Goal: Transaction & Acquisition: Register for event/course

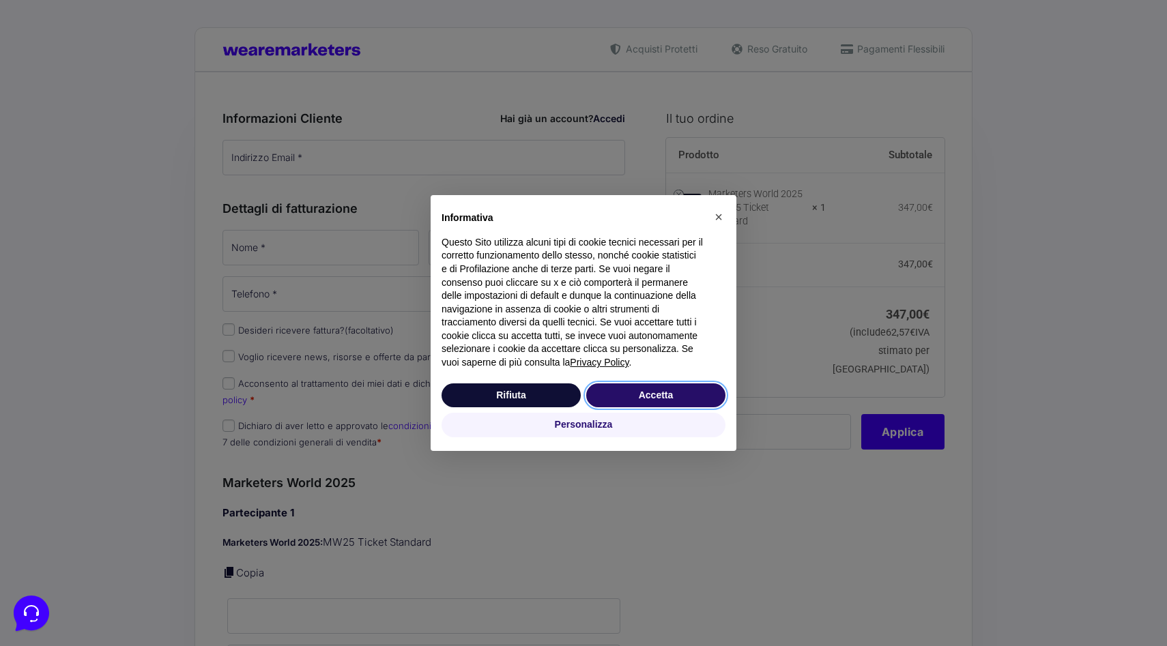
click at [676, 396] on button "Accetta" at bounding box center [655, 395] width 139 height 25
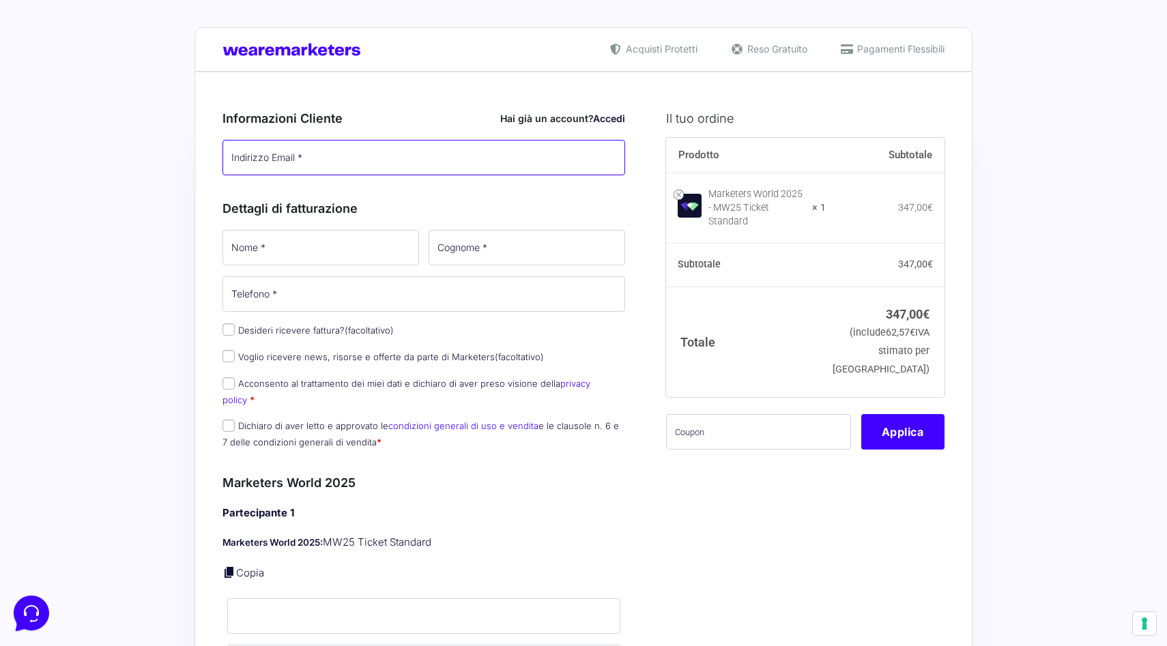
click at [420, 158] on input "Indirizzo Email *" at bounding box center [423, 157] width 403 height 35
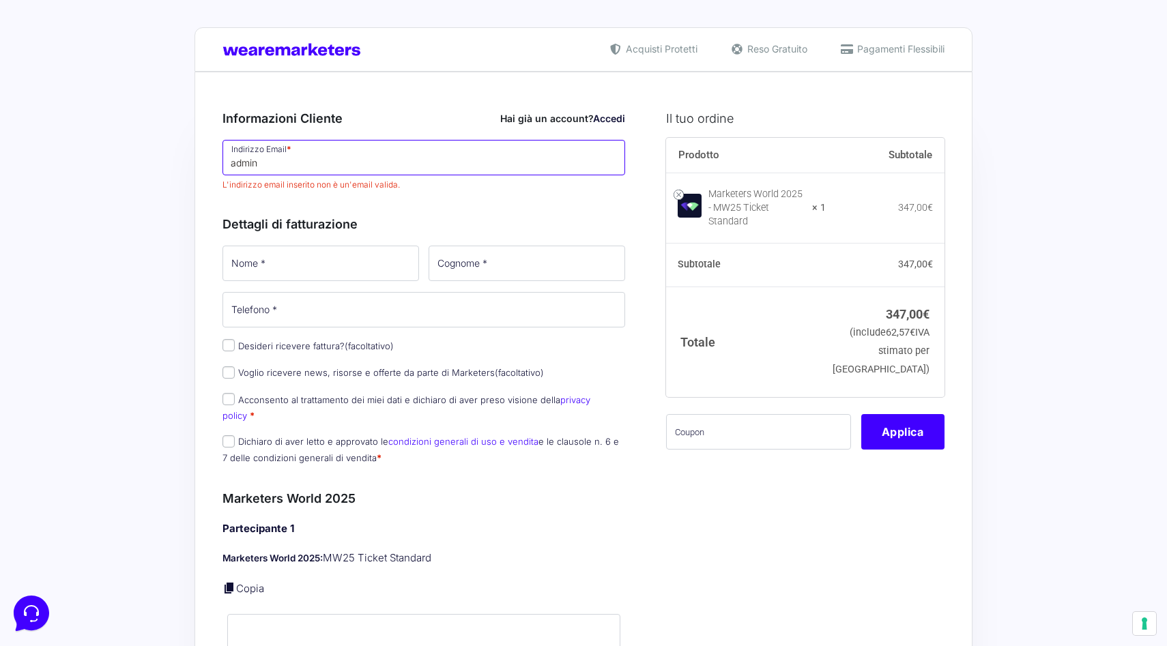
type input "[EMAIL_ADDRESS][DOMAIN_NAME]"
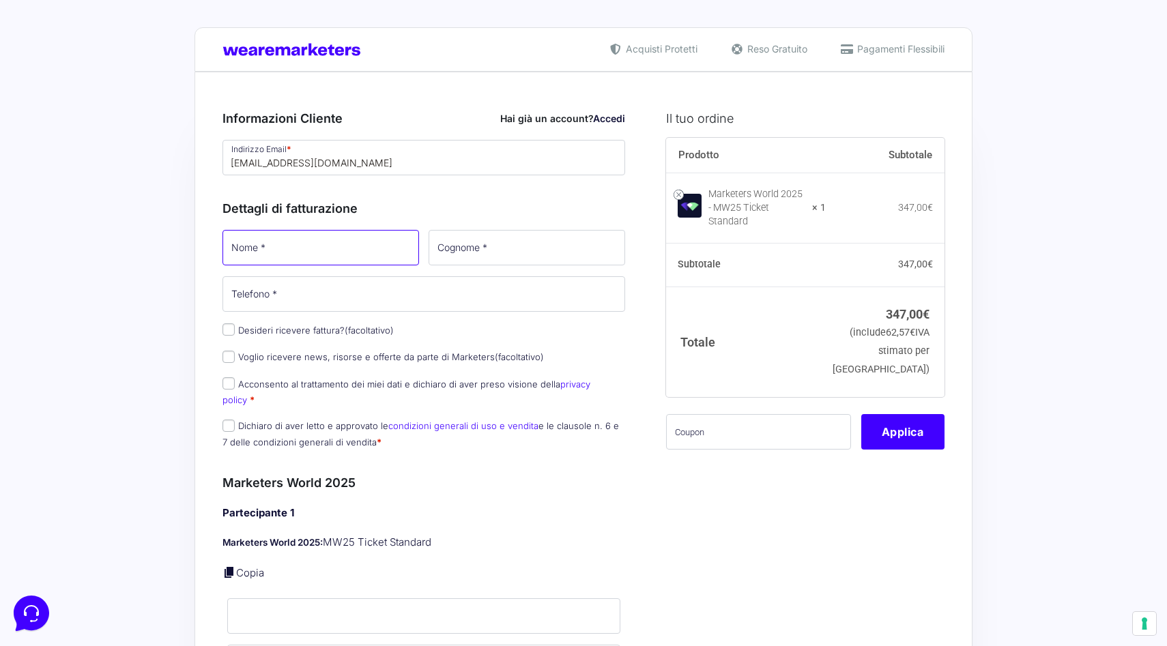
click at [313, 259] on input "Nome *" at bounding box center [320, 247] width 196 height 35
type input "Angelo"
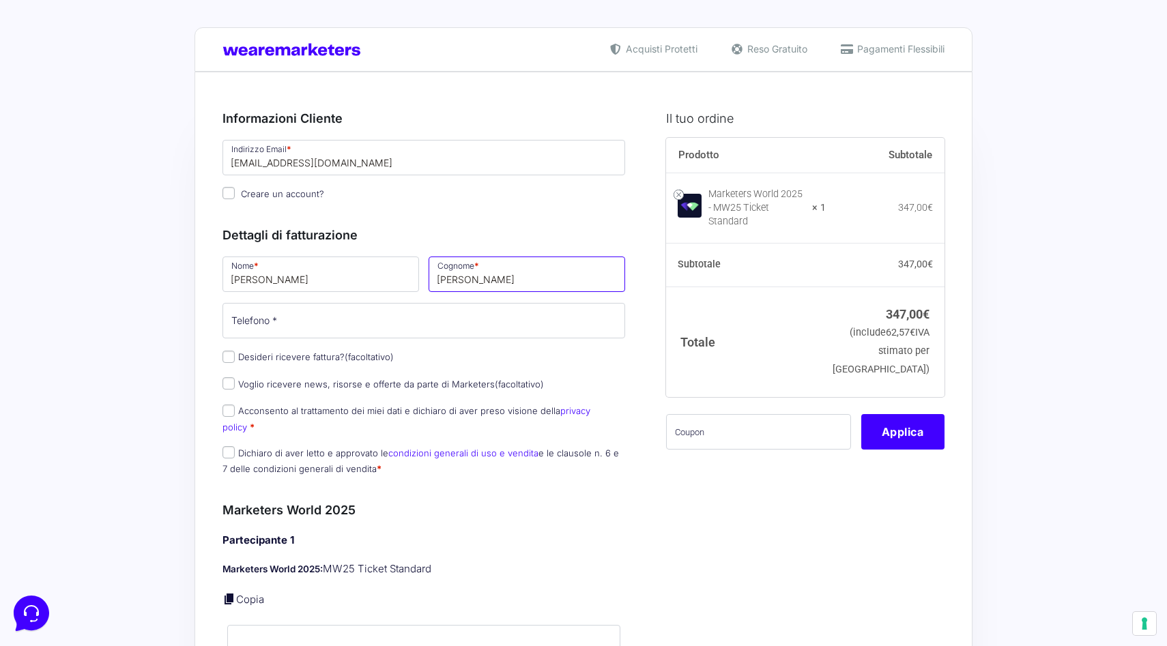
type input "Pasquale"
click at [556, 203] on p "Creare un account?" at bounding box center [424, 194] width 412 height 20
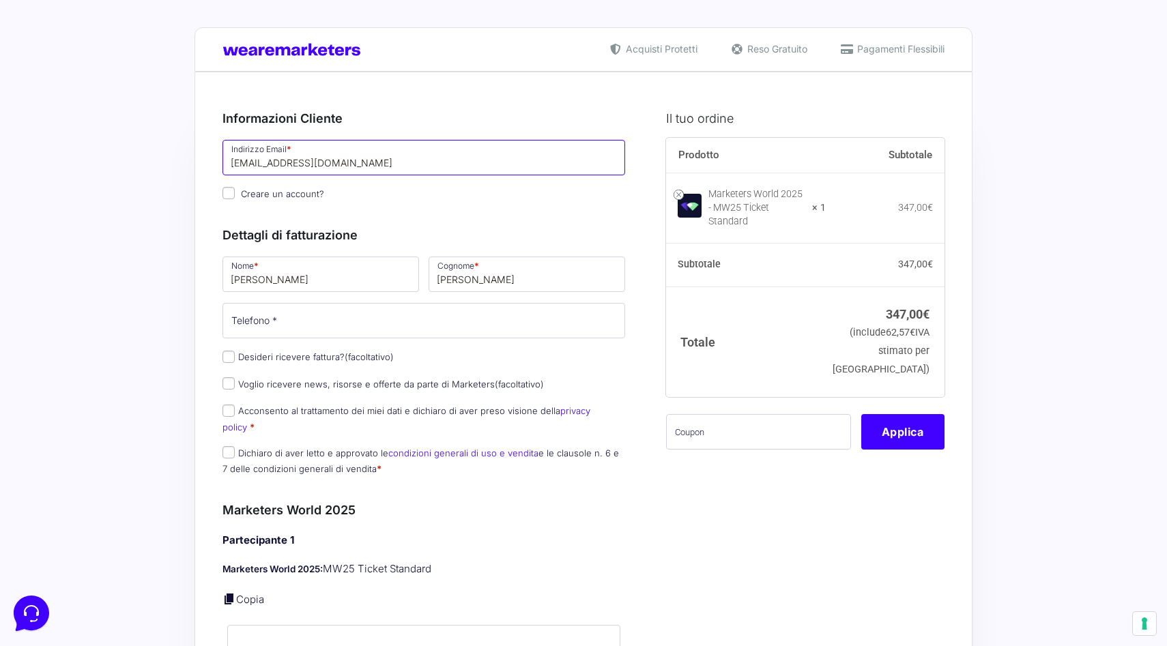
drag, startPoint x: 258, startPoint y: 163, endPoint x: 188, endPoint y: 163, distance: 70.3
type input "angelo.pasquale@builtdifferent.it"
click at [366, 186] on p "Creare un account?" at bounding box center [424, 194] width 412 height 20
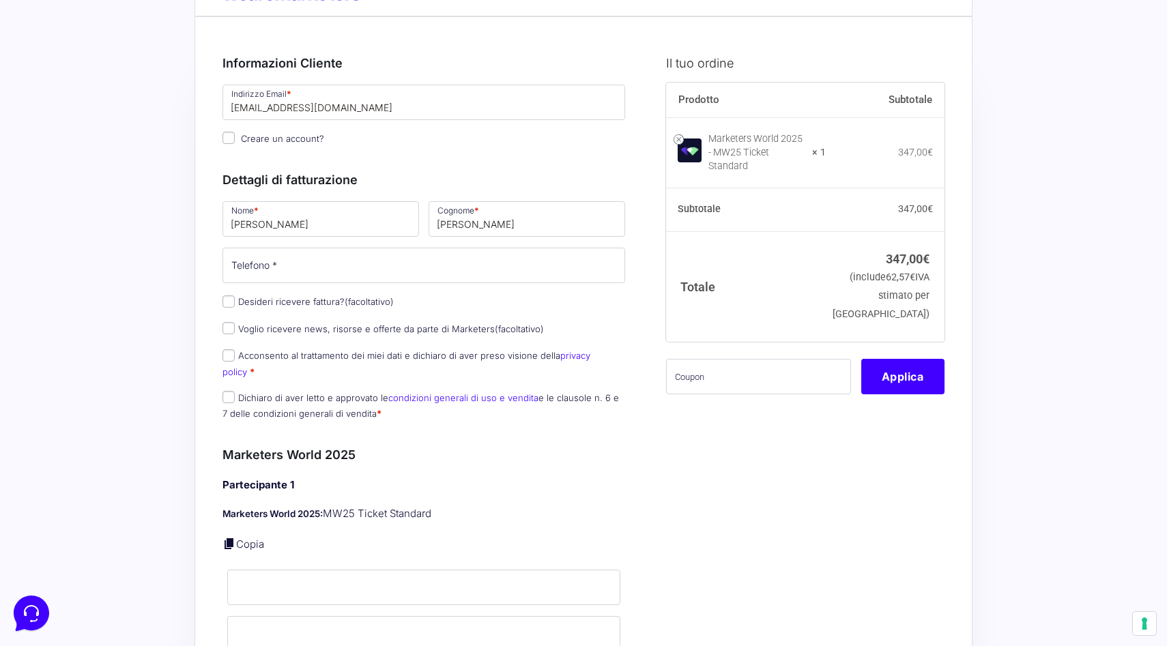
scroll to position [56, 0]
click at [306, 259] on input "Telefono *" at bounding box center [423, 264] width 403 height 35
type input "3276231233"
click at [229, 304] on input "Desideri ricevere fattura? (facoltativo)" at bounding box center [228, 301] width 12 height 12
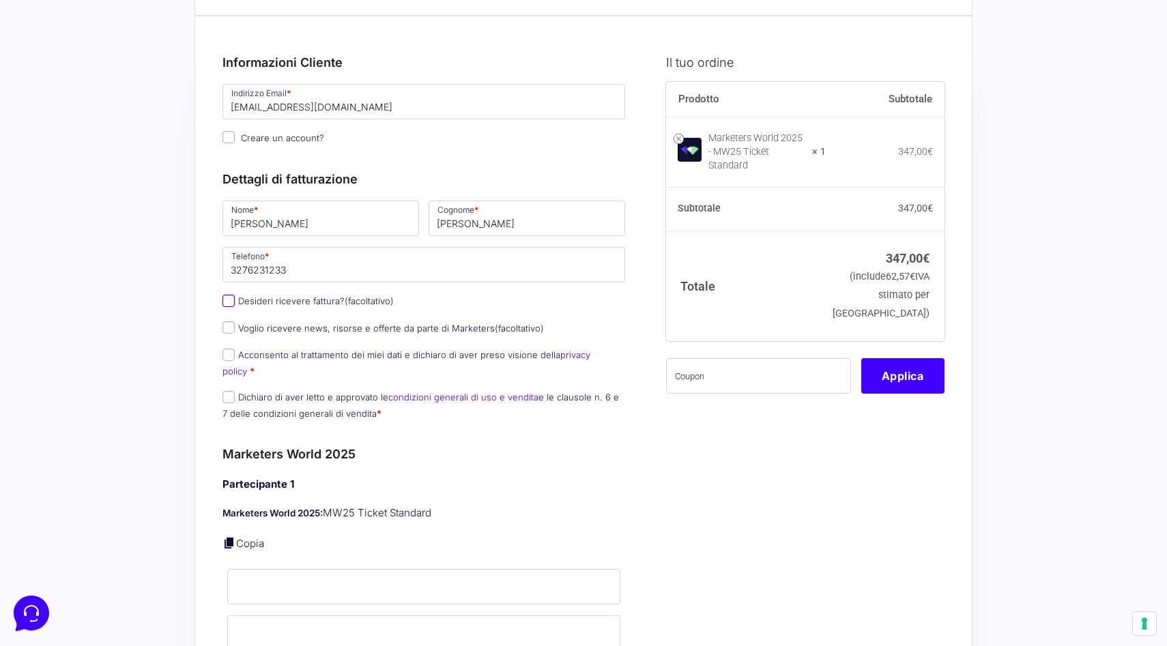
checkbox input "true"
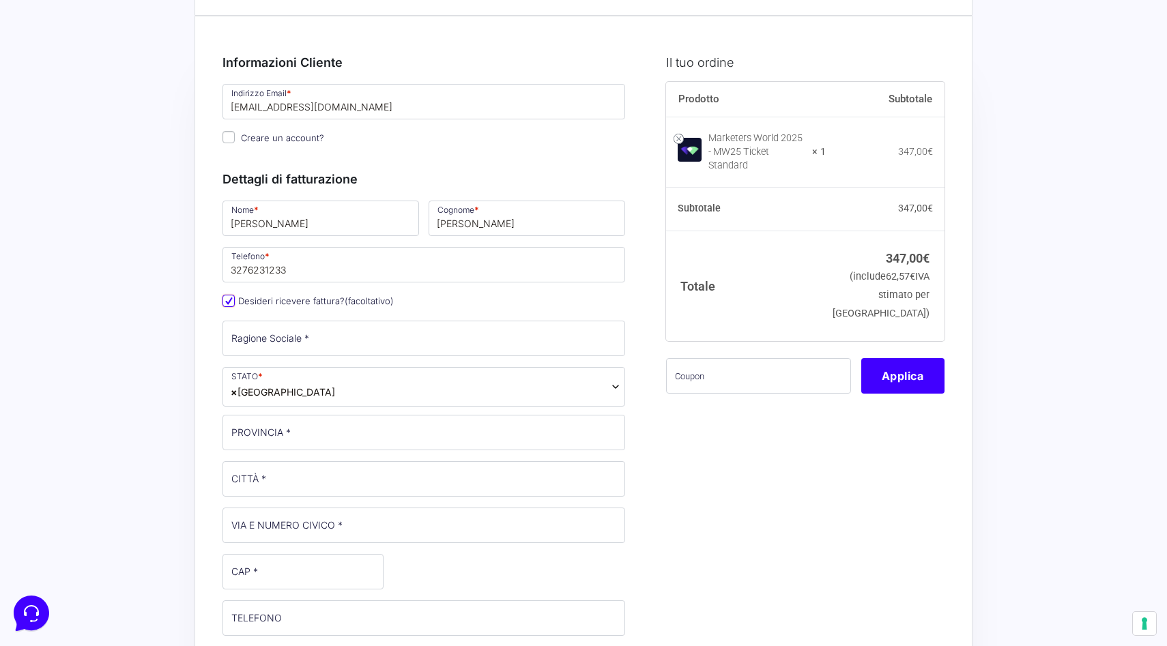
select select "IT"
type input "0000000"
click at [287, 345] on input "Ragione Sociale *" at bounding box center [423, 338] width 403 height 35
type input "Builtdifferent srl"
type input "Torino (TO)"
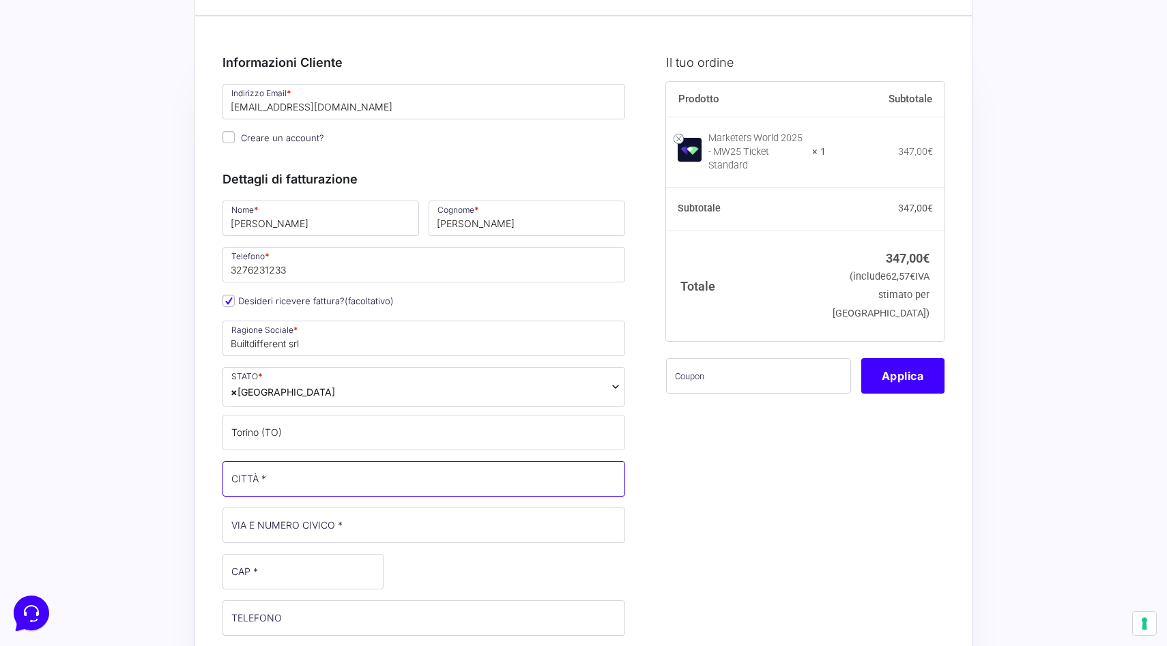
type input "[GEOGRAPHIC_DATA]"
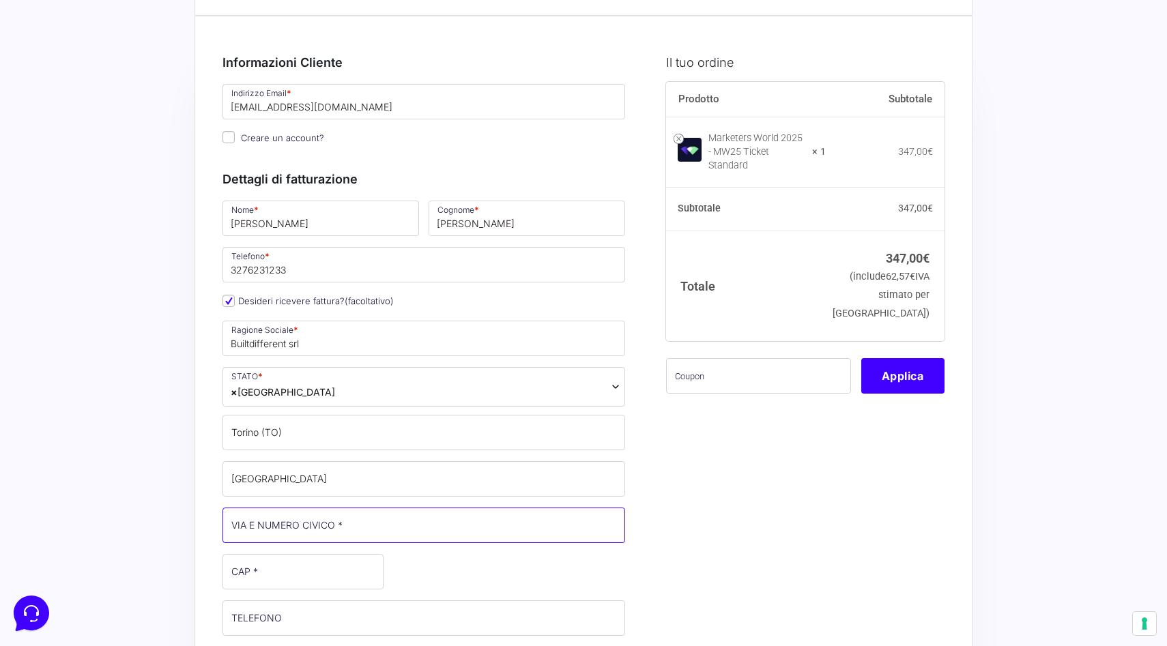
type input "[STREET_ADDRESS][PERSON_NAME]"
type input "10146"
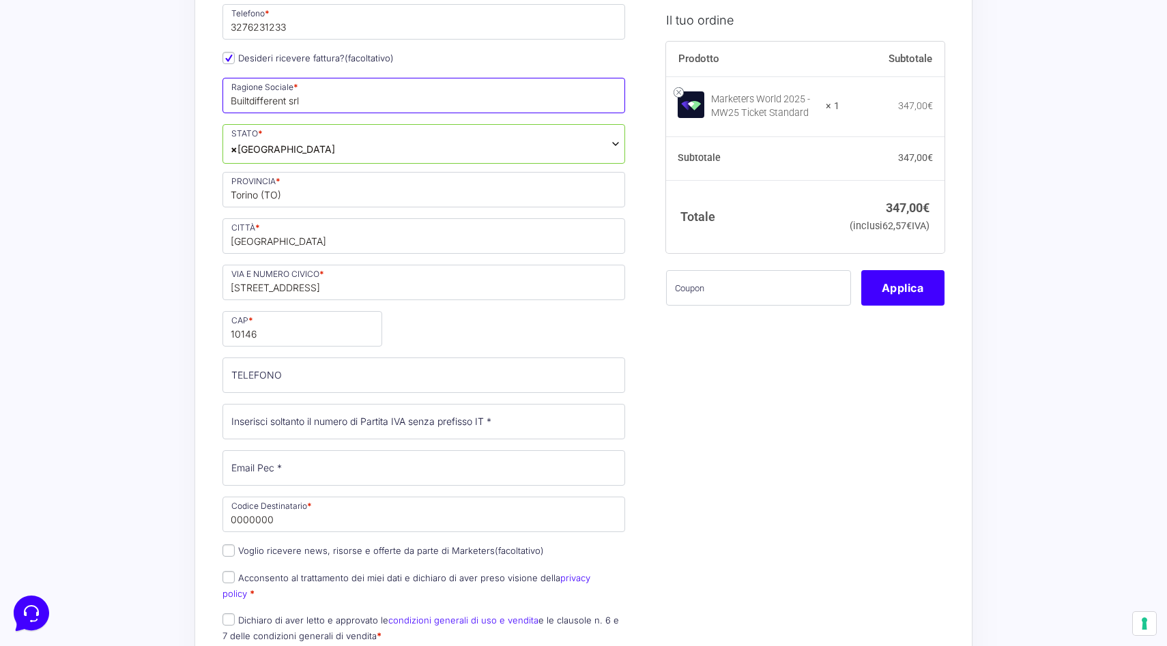
scroll to position [347, 0]
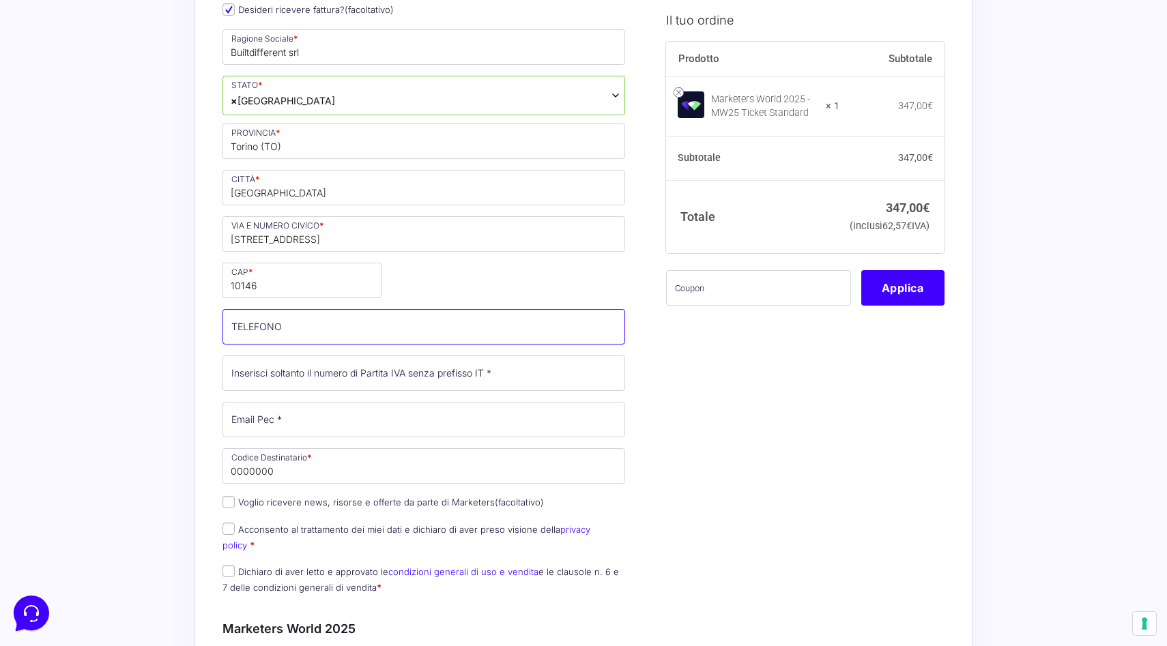
click at [289, 319] on input "TELEFONO (facoltativo)" at bounding box center [423, 326] width 403 height 35
drag, startPoint x: 250, startPoint y: 332, endPoint x: 222, endPoint y: 332, distance: 28.0
click at [222, 332] on input "+393885895424" at bounding box center [423, 326] width 403 height 35
type input "3885895424"
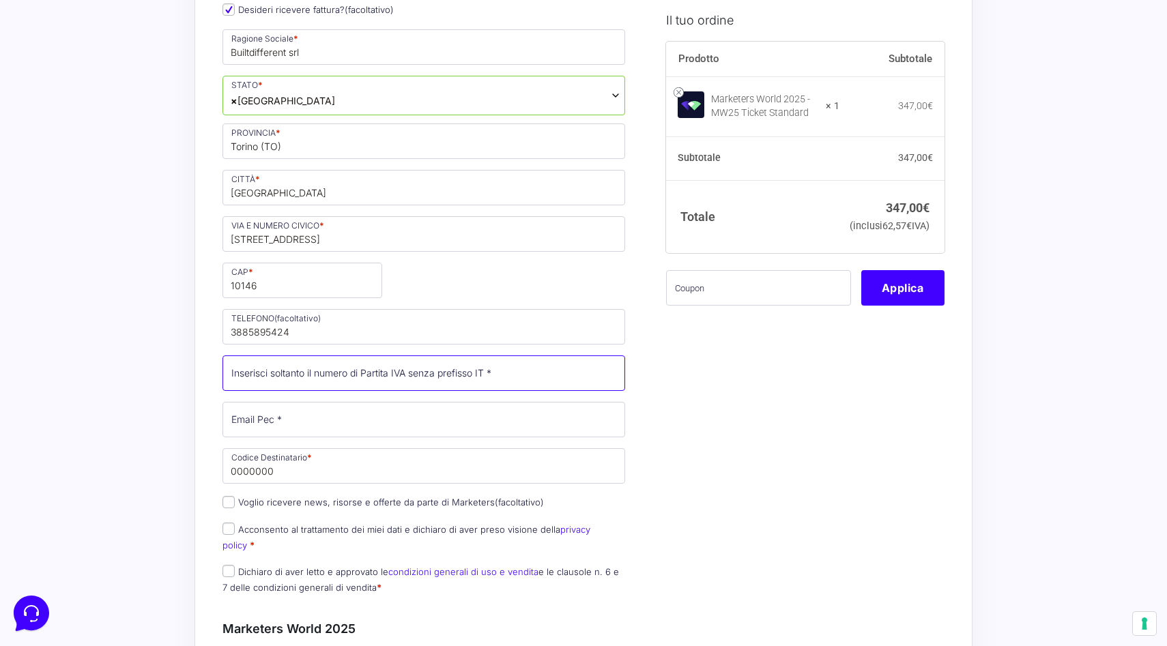
click at [265, 363] on input "Partita Iva *" at bounding box center [423, 372] width 403 height 35
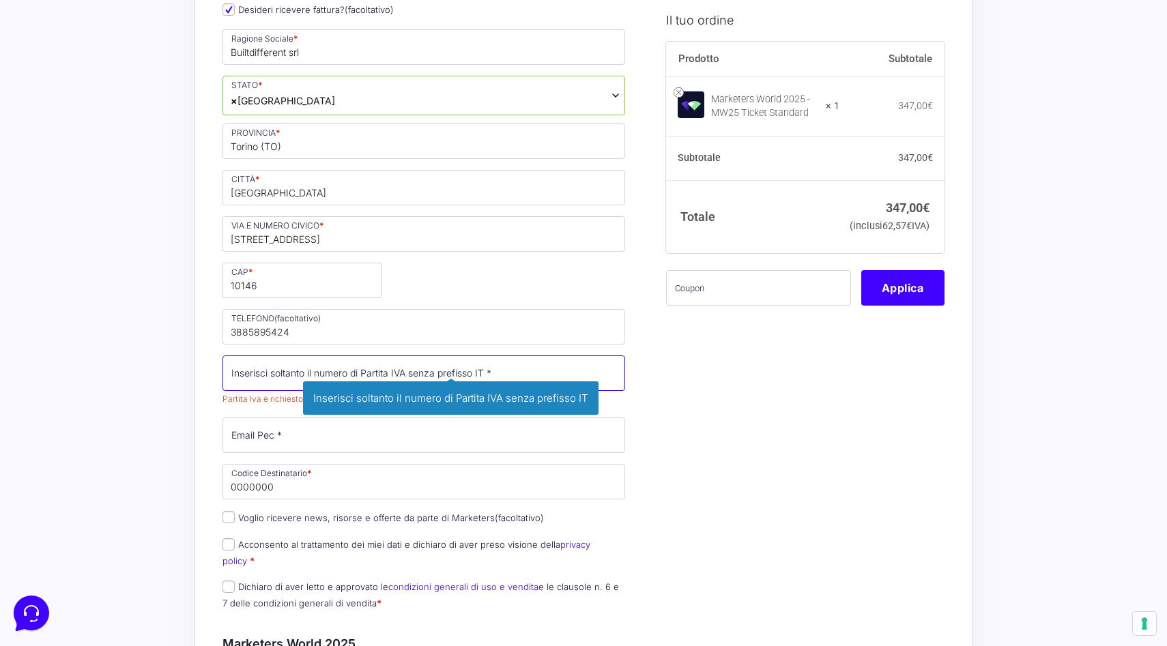
paste input "12754200017"
type input "12754200017"
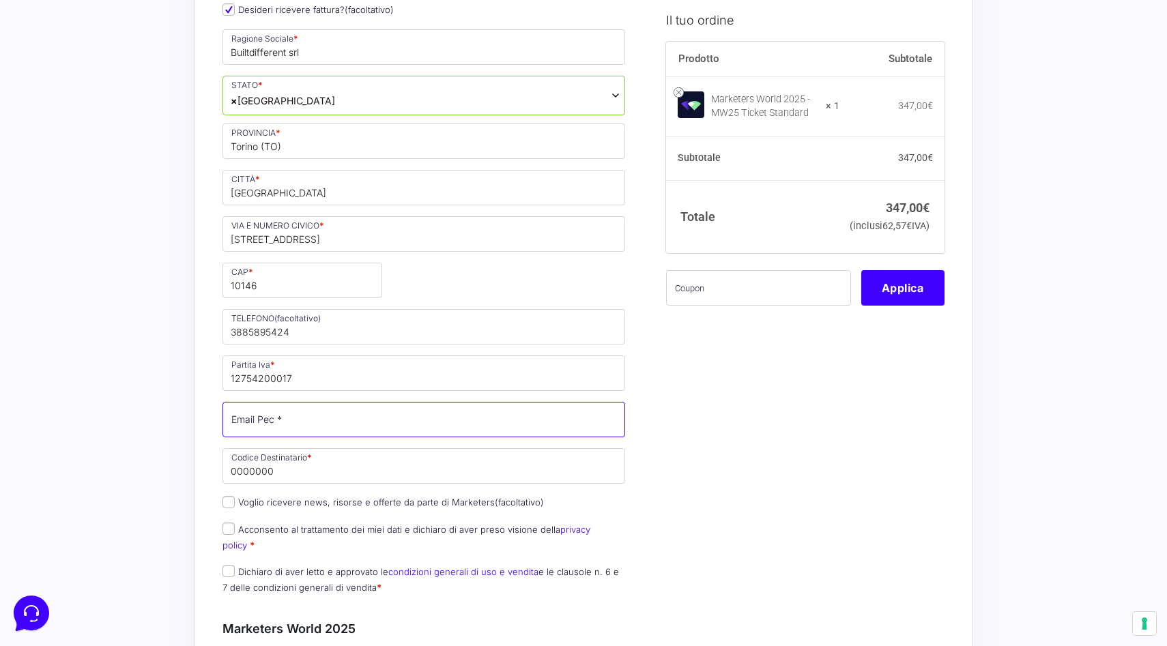
click at [266, 426] on input "Email Pec *" at bounding box center [423, 419] width 403 height 35
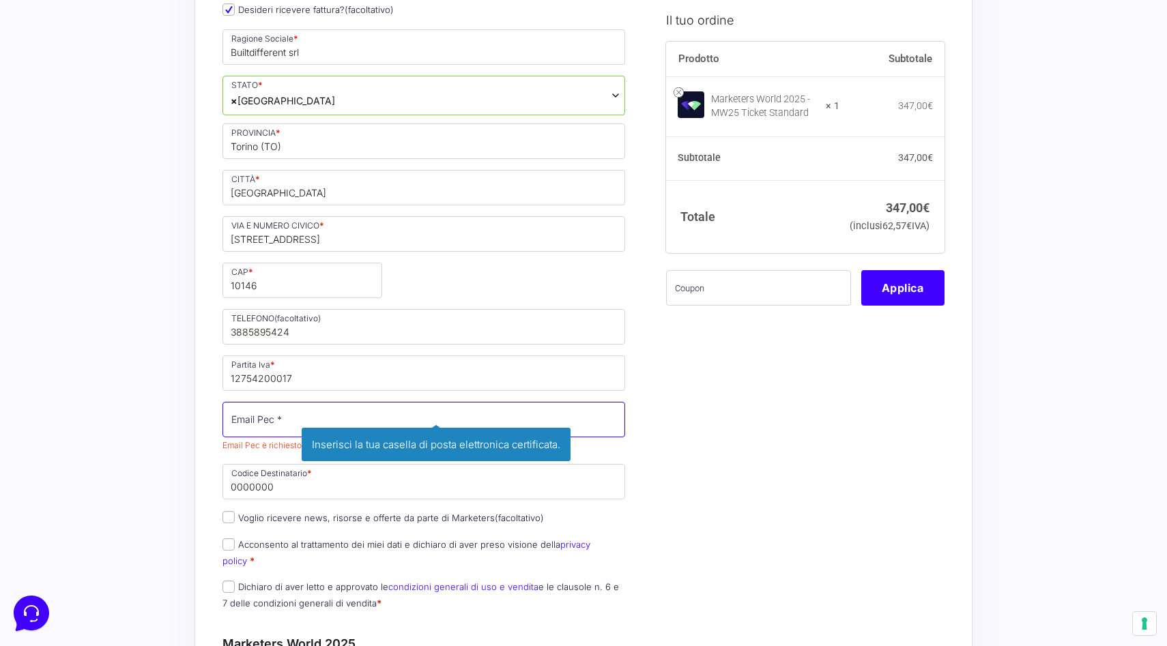
click at [271, 411] on input "Email Pec *" at bounding box center [423, 419] width 403 height 35
type input "[EMAIL_ADDRESS][DOMAIN_NAME]"
click at [288, 483] on div "Nome * Angelo Cognome * Pasquale Telefono * 3276231233 Desideri ricevere fattur…" at bounding box center [424, 263] width 412 height 712
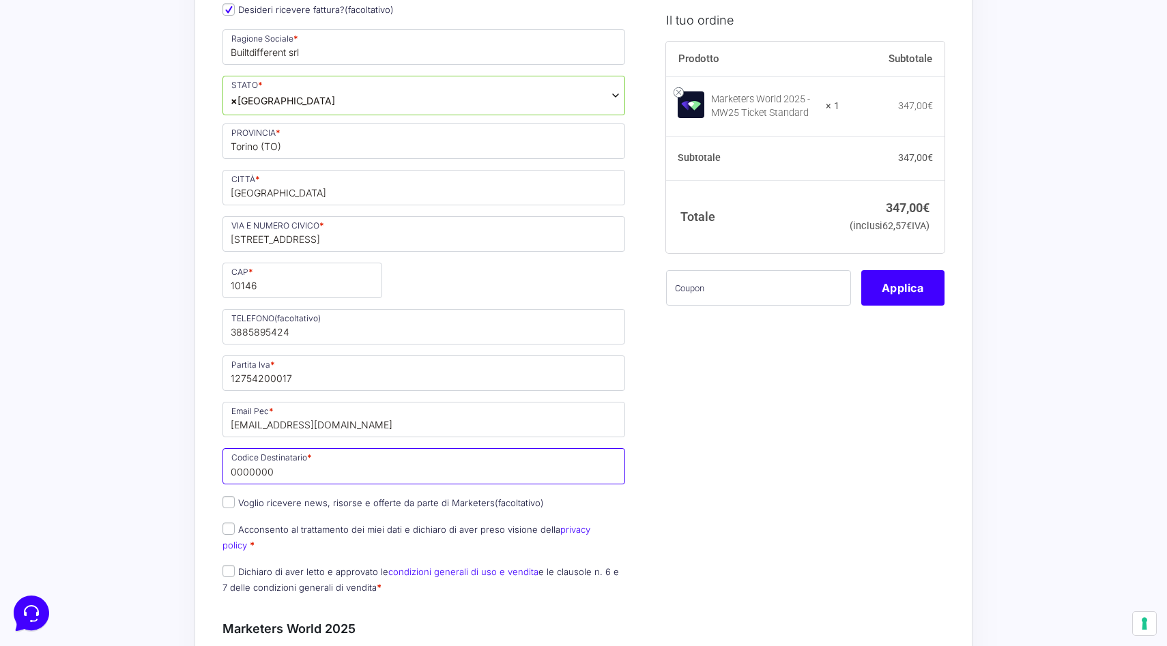
click at [299, 469] on input "0000000" at bounding box center [423, 465] width 403 height 35
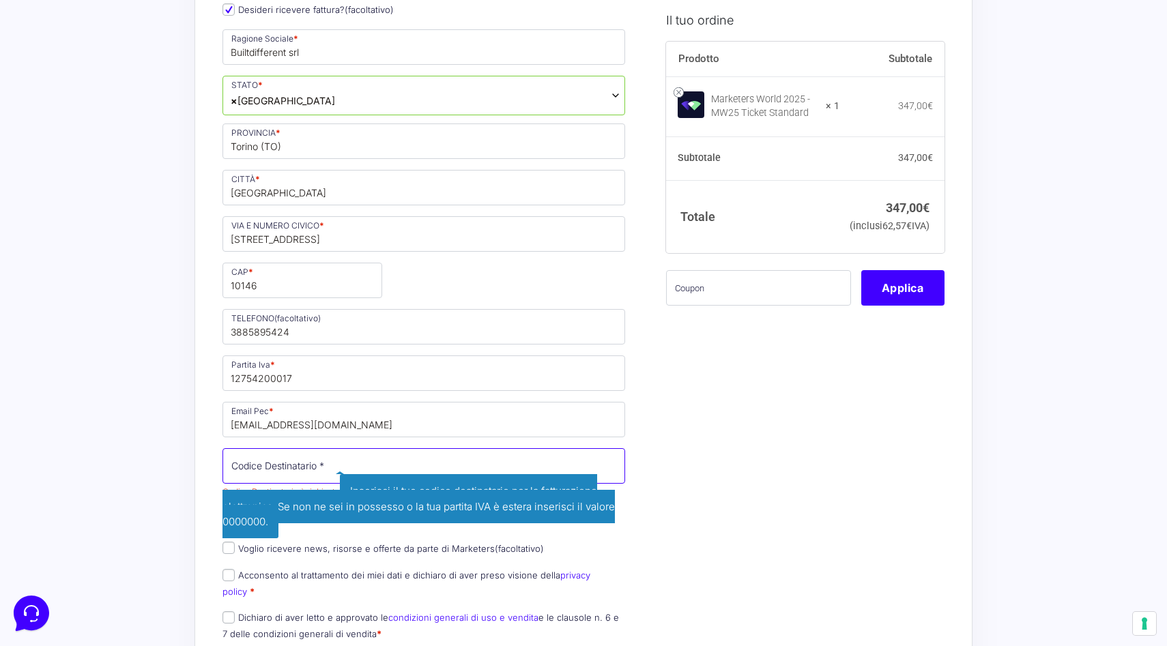
paste input "G9HZJRW"
type input "G9HZJRW"
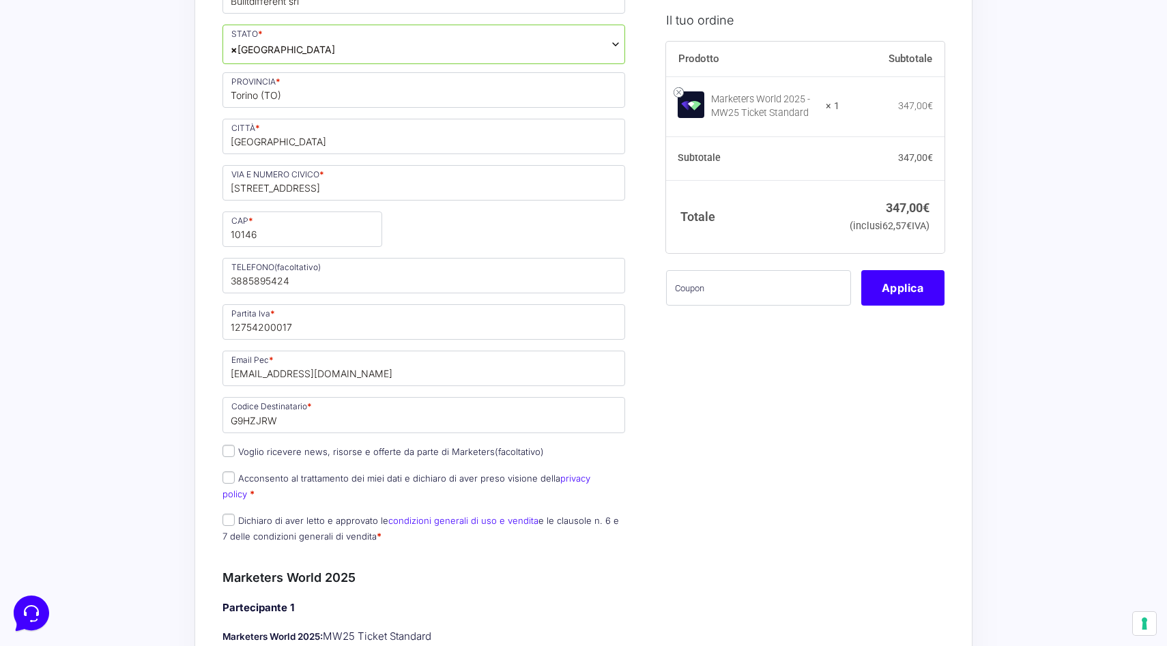
scroll to position [489, 0]
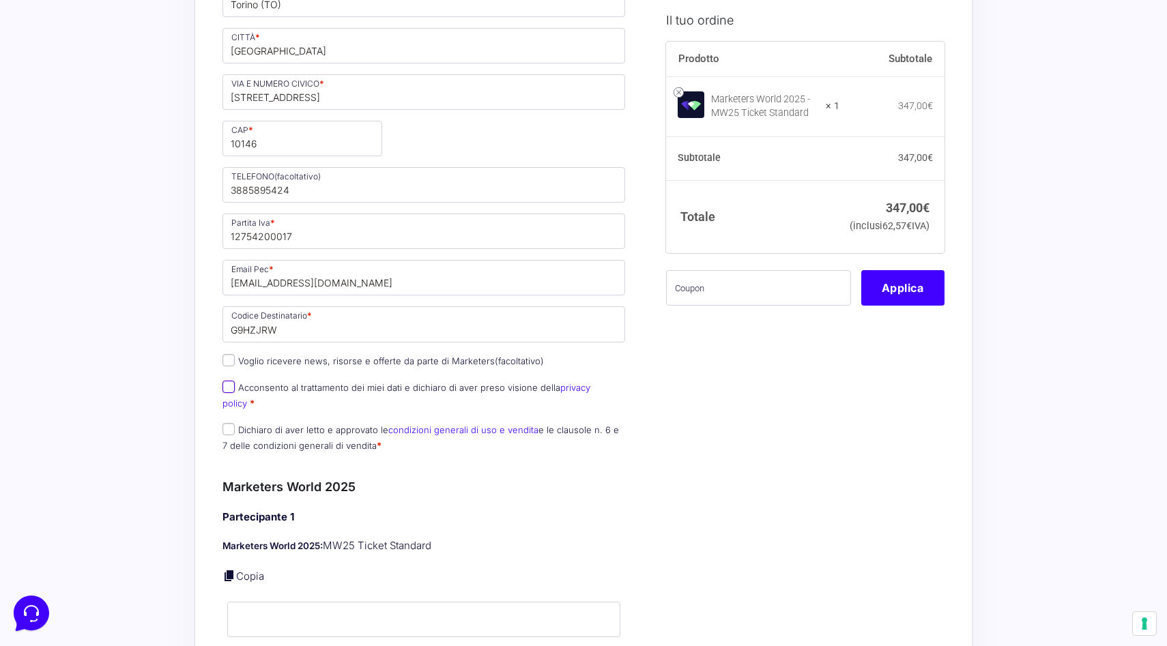
click at [225, 390] on input "Acconsento al trattamento dei miei dati e dichiaro di aver preso visione della …" at bounding box center [228, 387] width 12 height 12
checkbox input "true"
click at [231, 423] on input "Dichiaro di aver letto e approvato le condizioni generali di uso e vendita e le…" at bounding box center [228, 429] width 12 height 12
checkbox input "true"
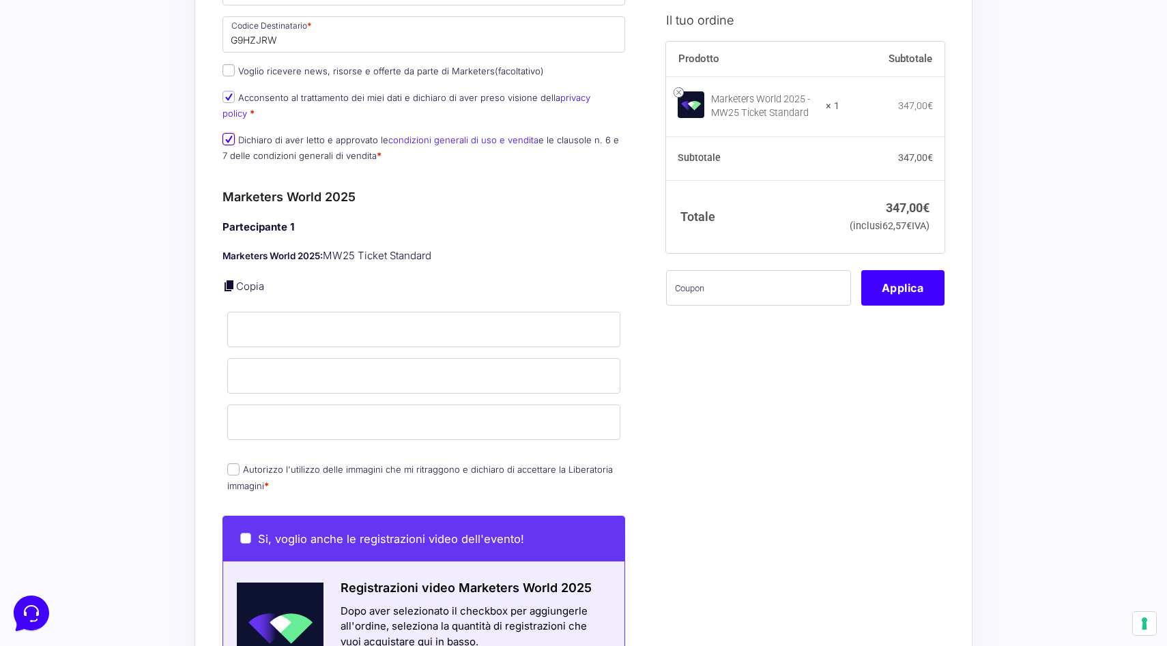
scroll to position [812, 0]
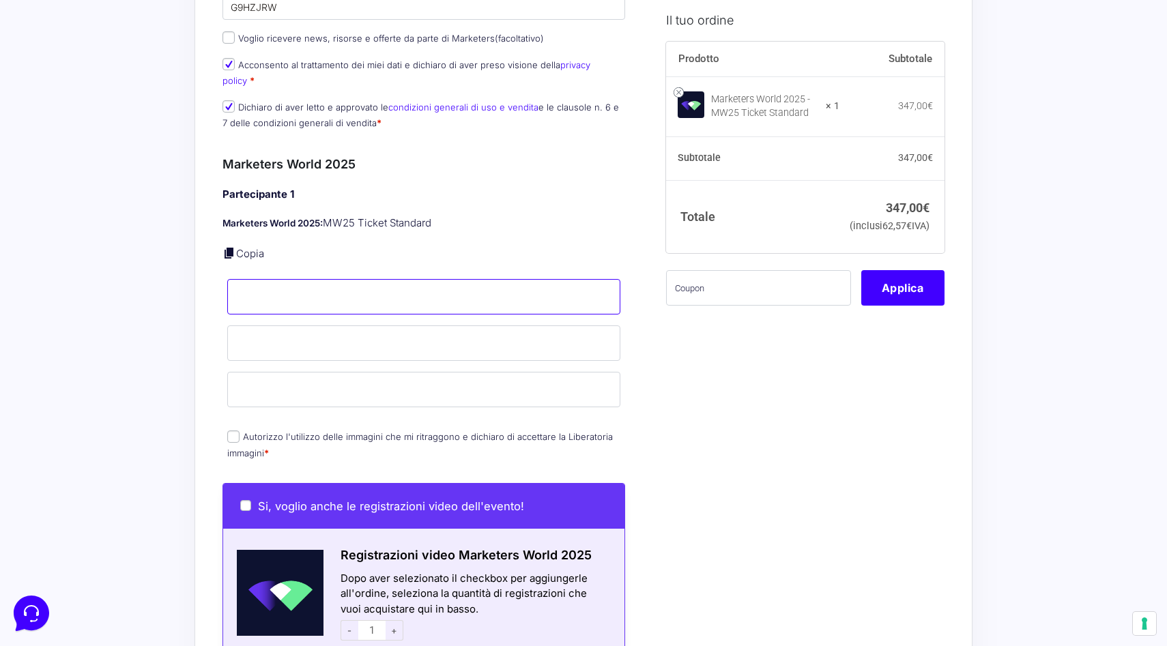
click at [332, 289] on input "Nome *" at bounding box center [423, 296] width 393 height 35
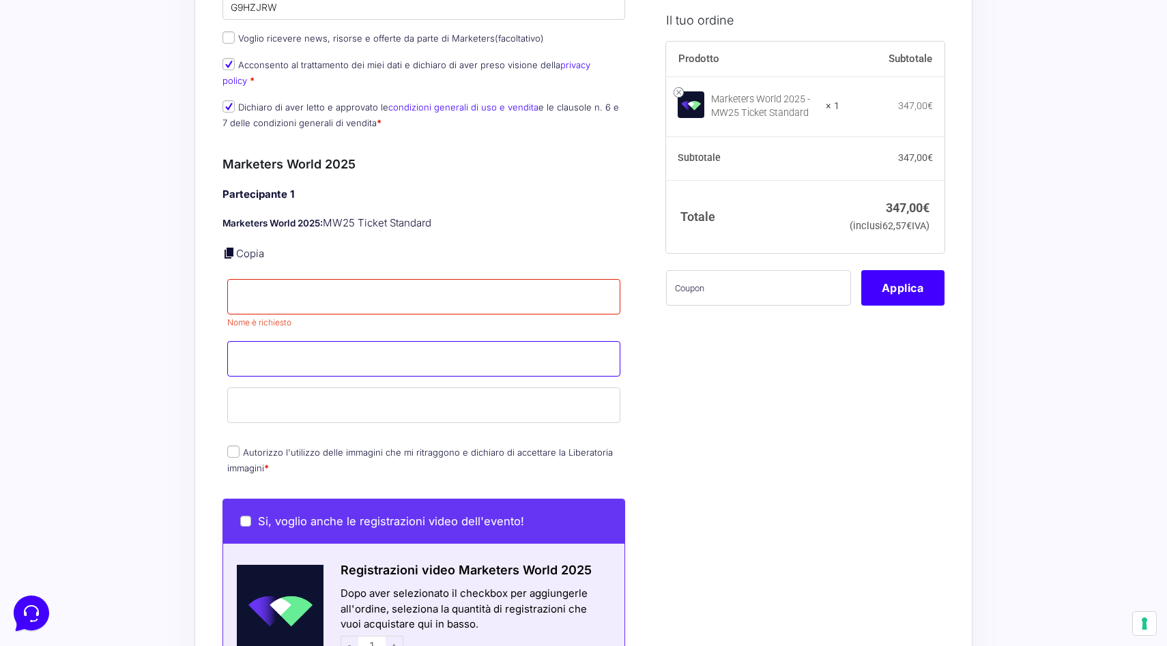
click at [250, 341] on input "Cognome *" at bounding box center [423, 358] width 393 height 35
click at [193, 319] on div "Acquisti Protetti Reso Gratuito Pagamenti Flessibili Riepilogo Ordine 347,00 € …" at bounding box center [583, 308] width 1167 height 2240
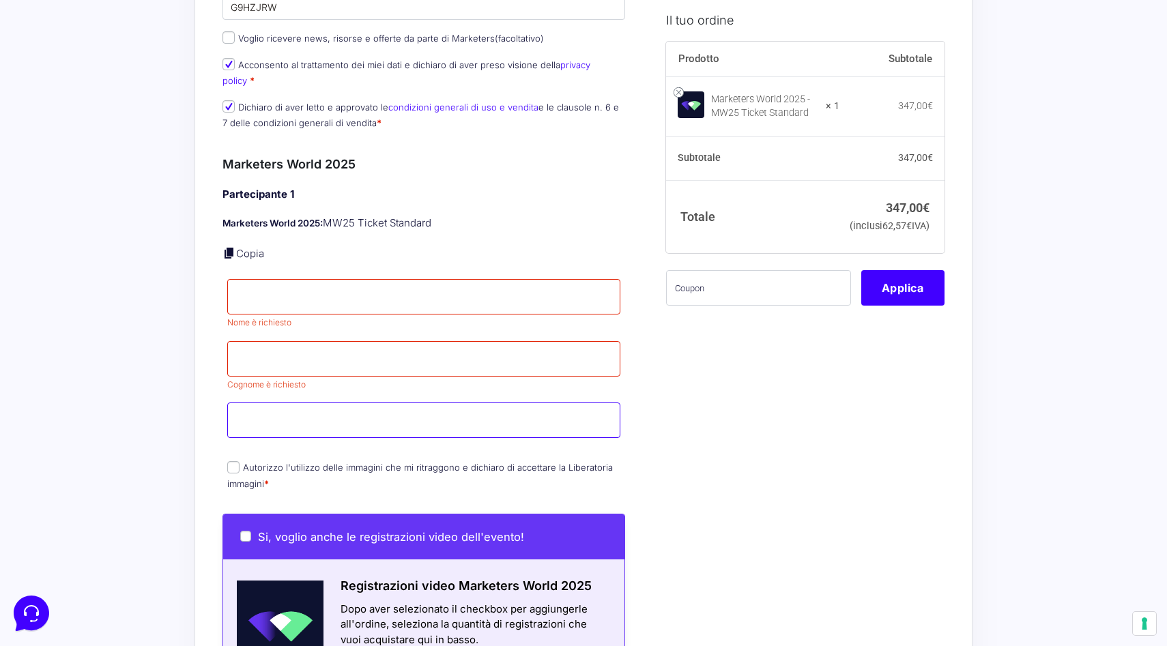
click at [279, 406] on input "Email *" at bounding box center [423, 420] width 393 height 35
click at [244, 430] on div "Partecipante 1 Marketers World 2025: MW25 Ticket Standard Copia Nome * Nome è r…" at bounding box center [423, 340] width 403 height 306
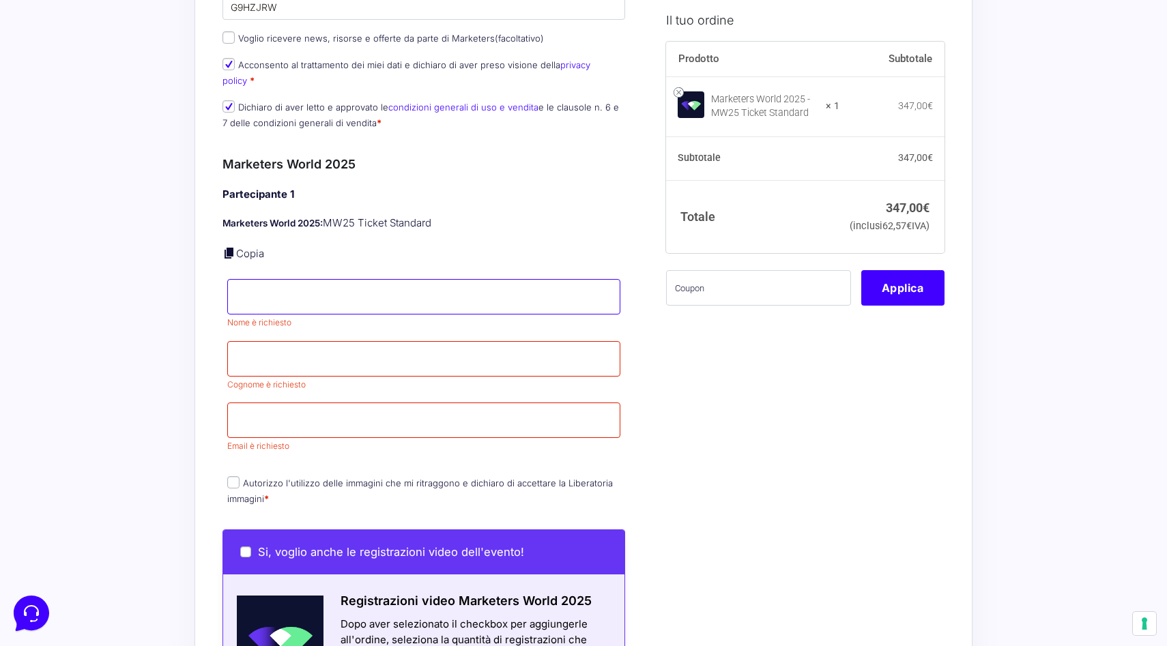
click at [265, 291] on input "Nome *" at bounding box center [423, 296] width 393 height 35
type input "Angelo"
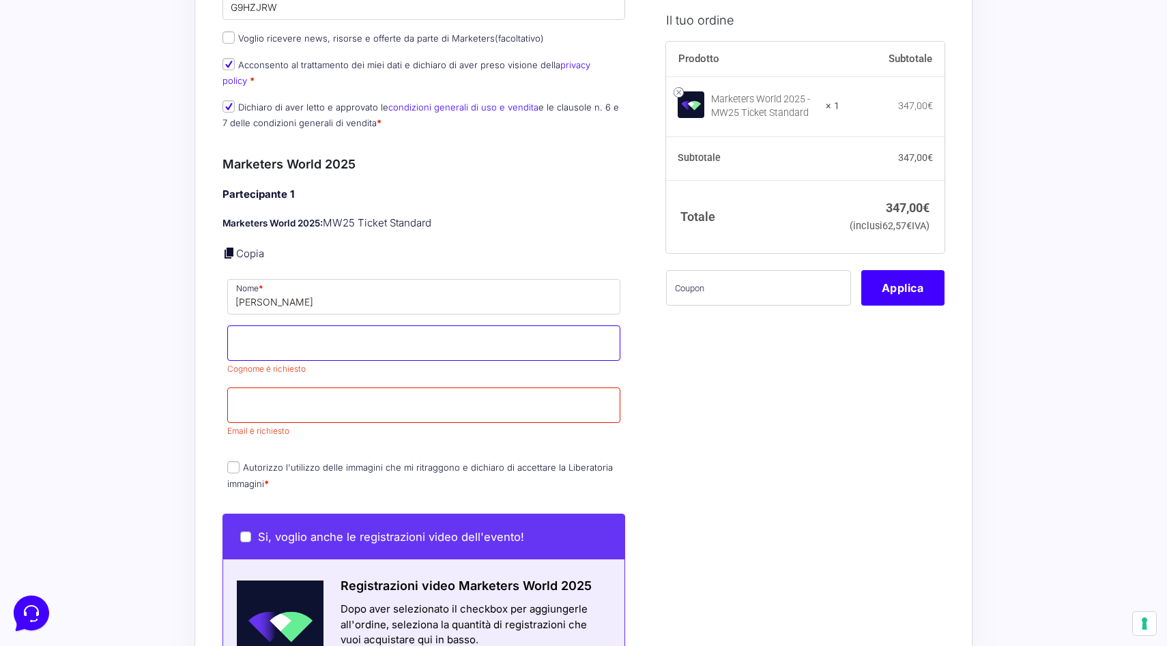
click at [267, 351] on span "Cognome è richiesto" at bounding box center [423, 349] width 393 height 49
type input "Pasquale"
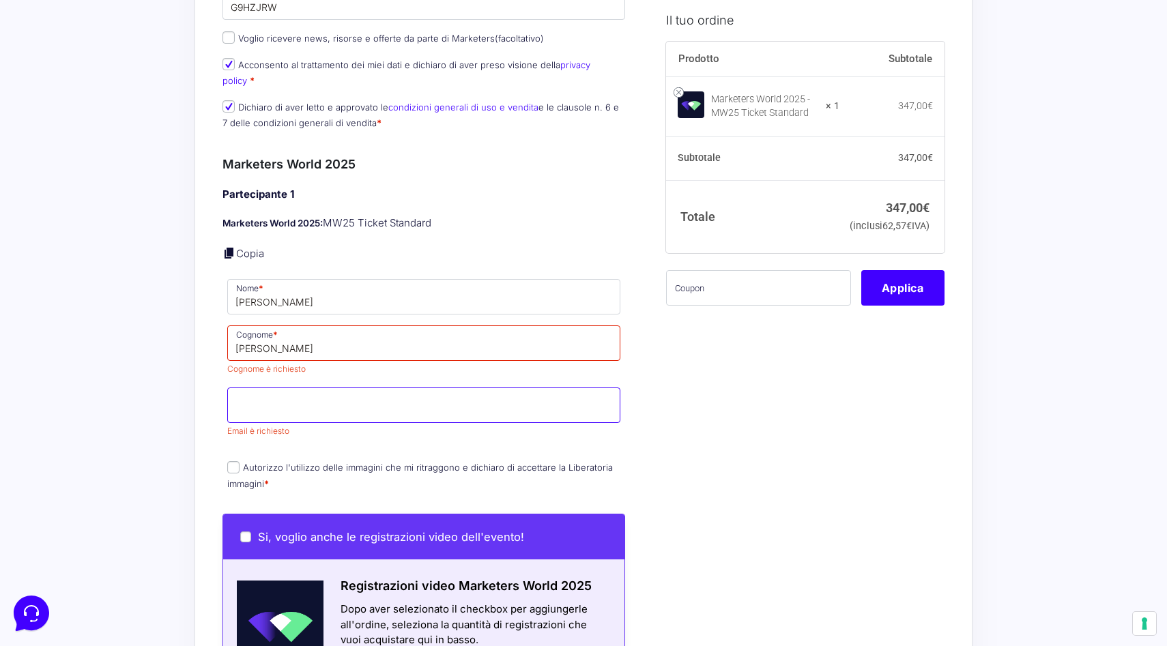
click at [285, 393] on input "Email *" at bounding box center [423, 405] width 393 height 35
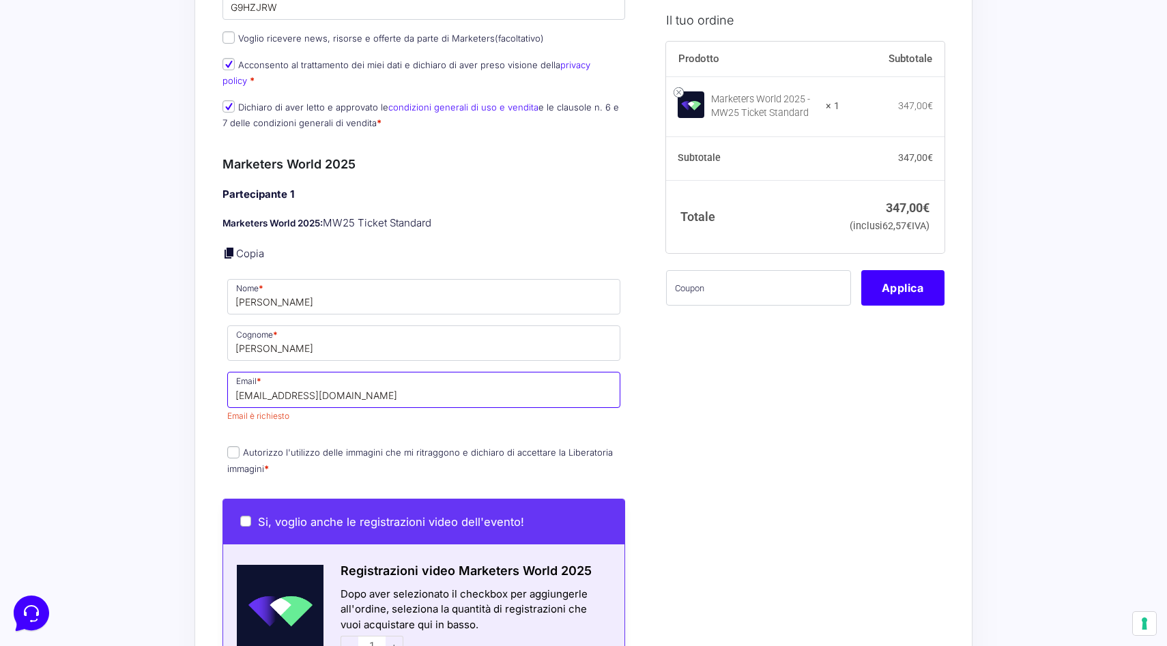
type input "angelo.pasquale@builtdifferent.it"
click at [227, 447] on label "Autorizzo l'utilizzo delle immagini che mi ritraggono e dichiaro di accettare l…" at bounding box center [419, 460] width 385 height 27
click at [227, 446] on input "Autorizzo l'utilizzo delle immagini che mi ritraggono e dichiaro di accettare l…" at bounding box center [233, 452] width 12 height 12
checkbox input "true"
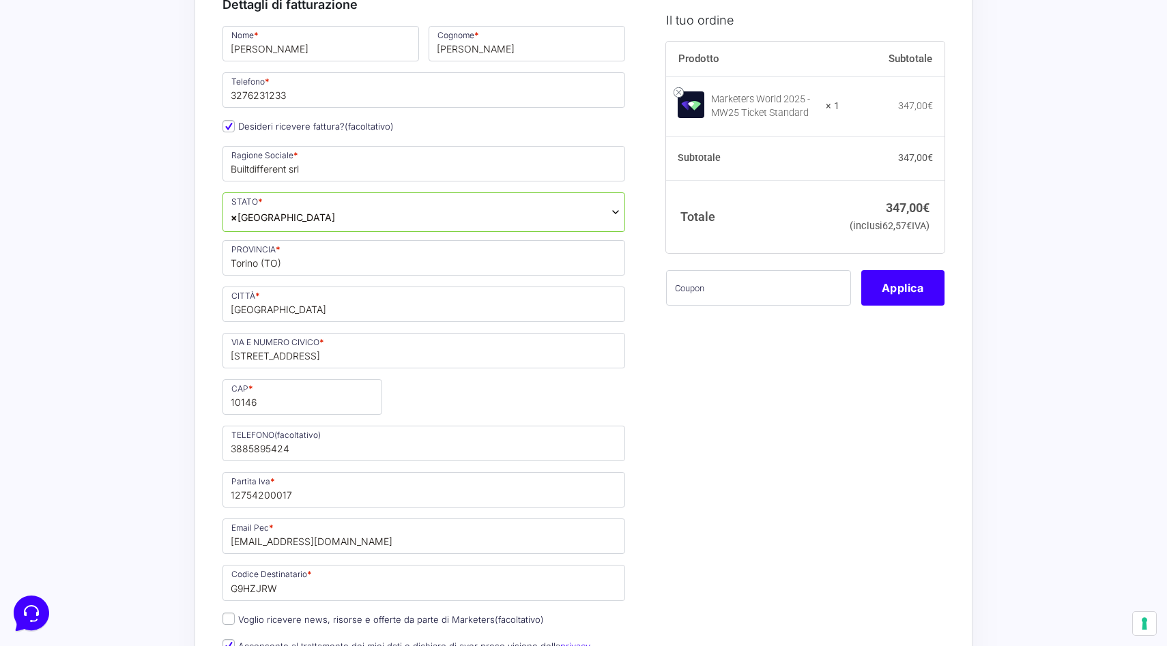
scroll to position [0, 0]
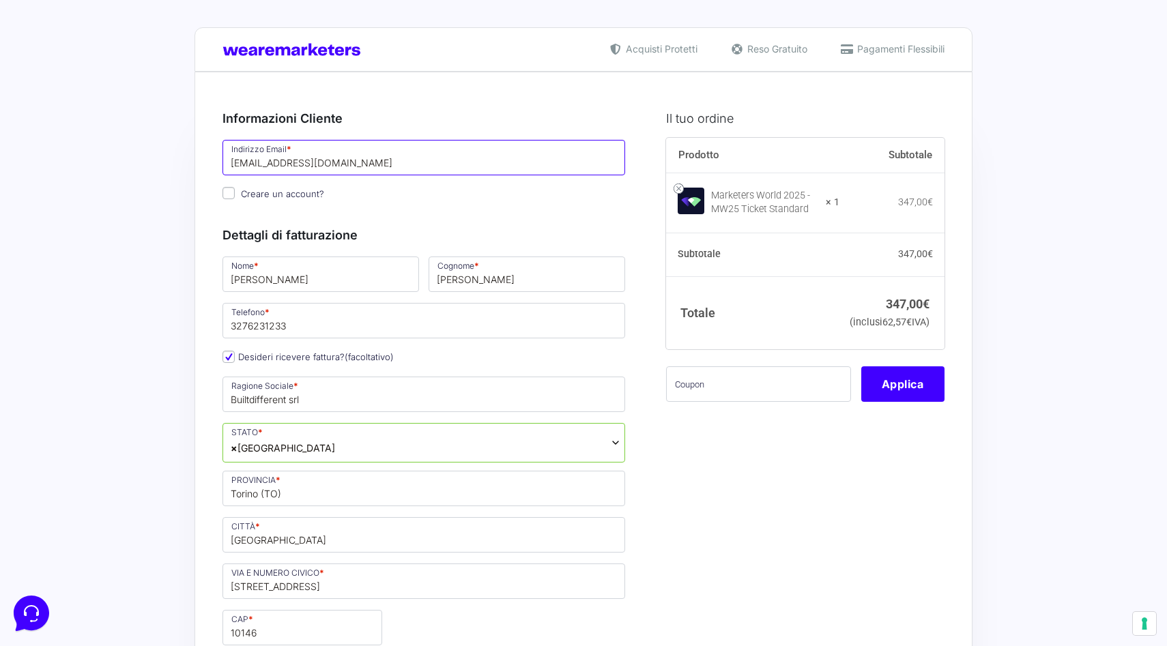
click at [331, 158] on input "angelo.pasquale@builtdifferent.it" at bounding box center [423, 157] width 403 height 35
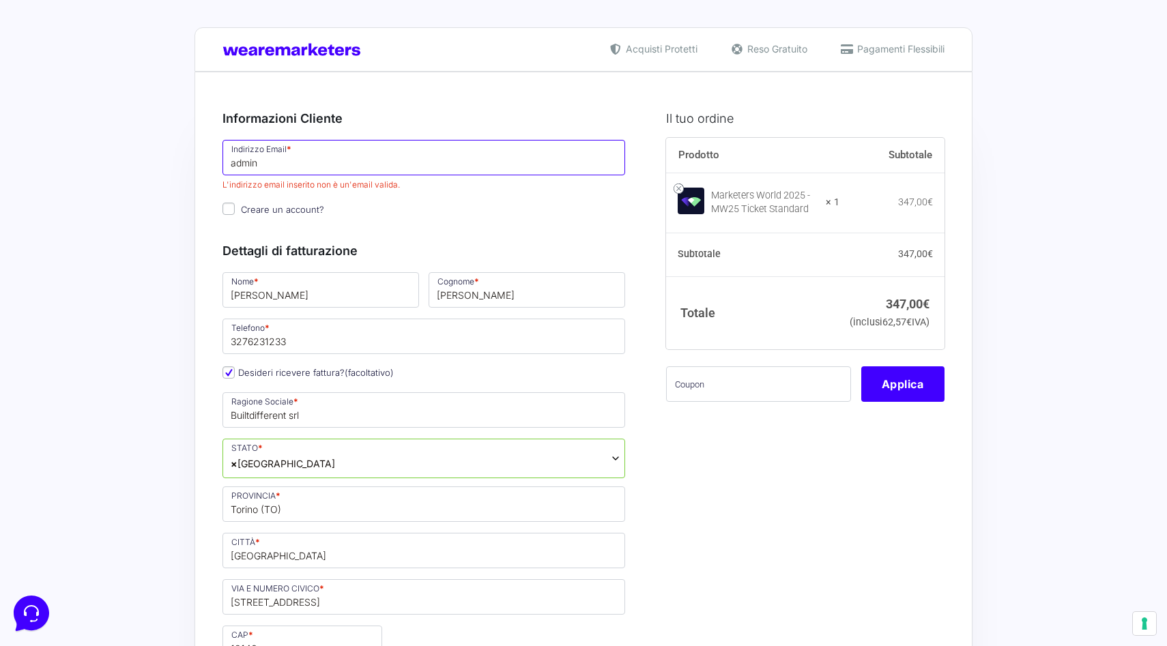
type input "[EMAIL_ADDRESS][DOMAIN_NAME]"
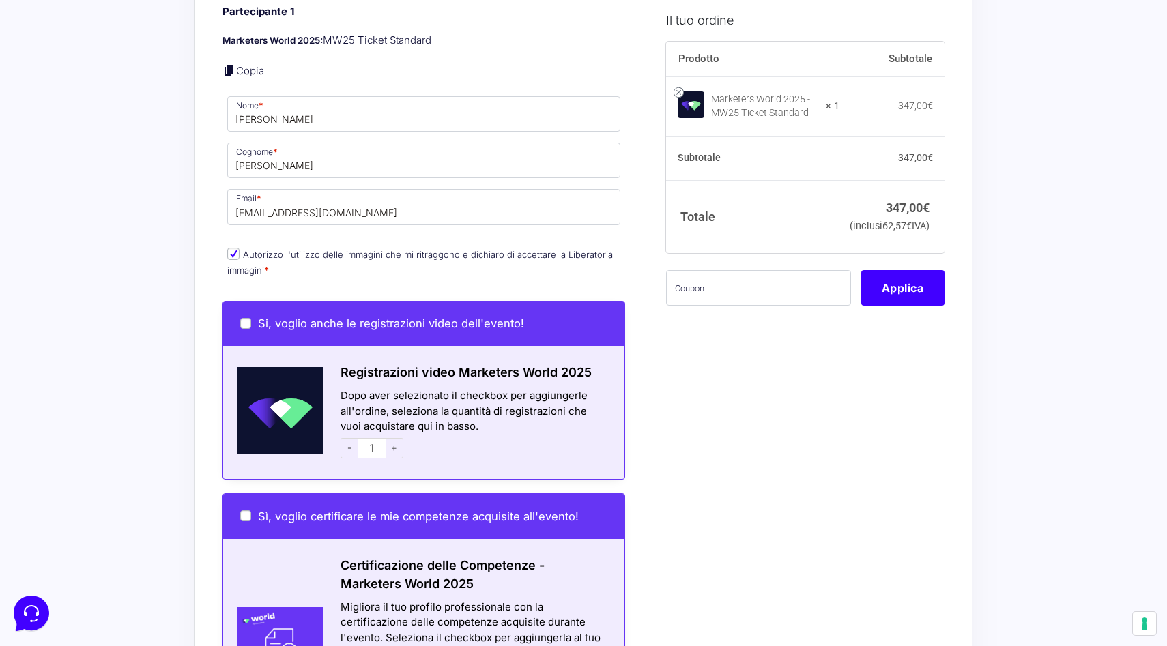
scroll to position [1130, 0]
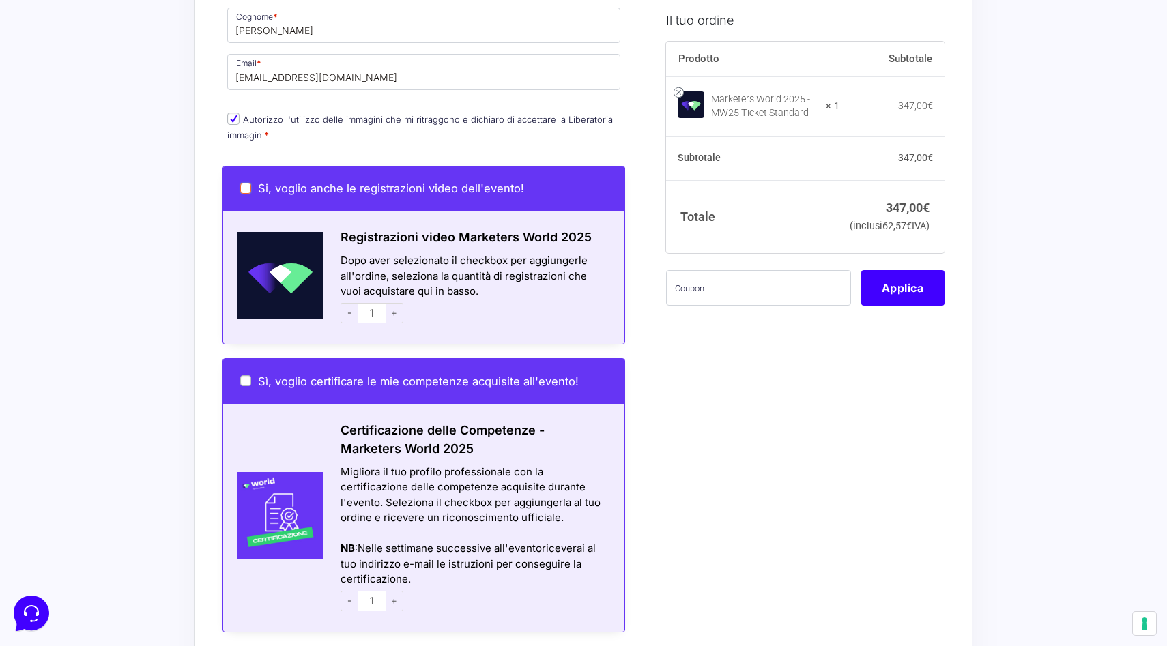
click at [248, 183] on input "Si, voglio anche le registrazioni video dell'evento!" at bounding box center [245, 188] width 11 height 11
checkbox input "true"
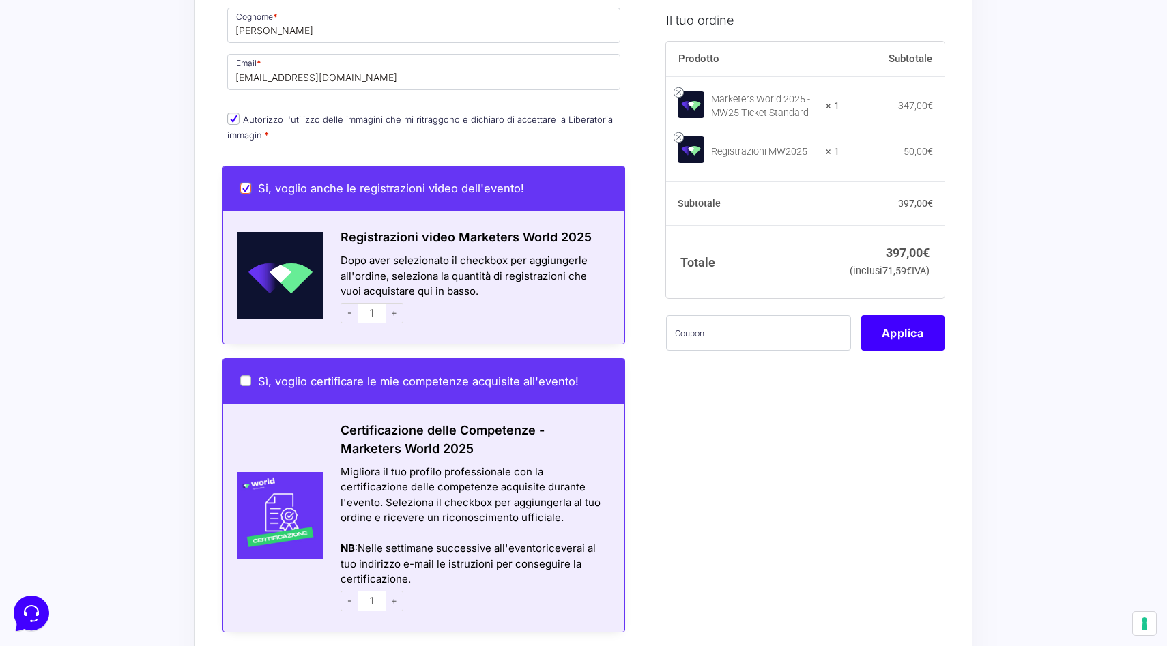
click at [248, 183] on input "Si, voglio anche le registrazioni video dell'evento!" at bounding box center [245, 188] width 11 height 11
checkbox input "false"
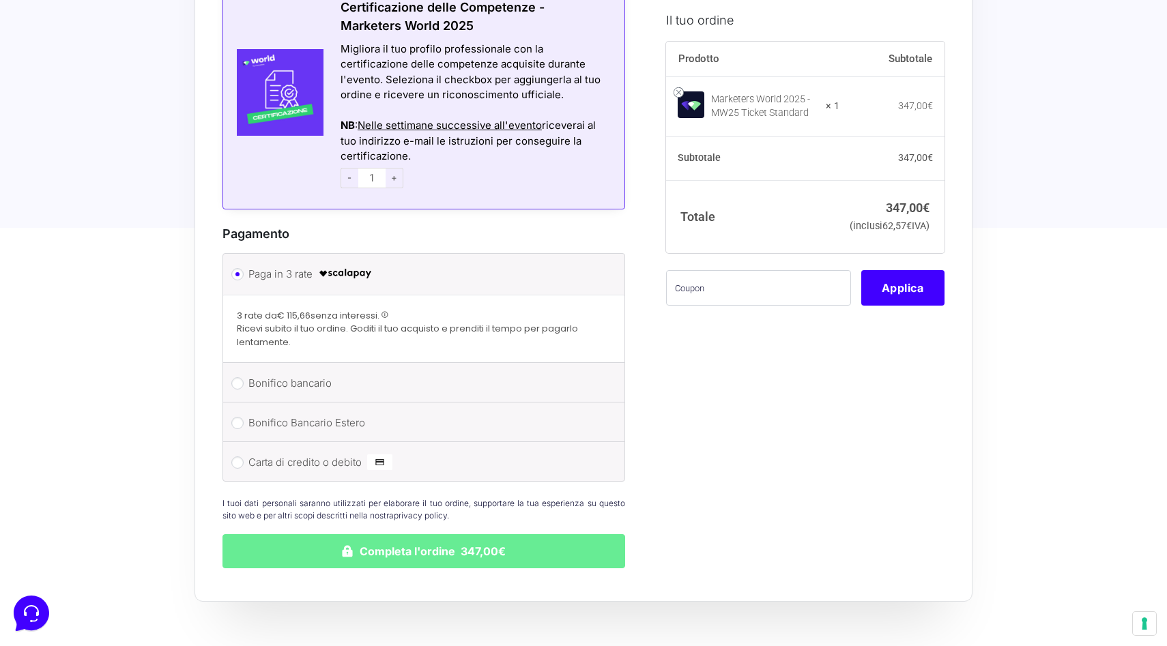
scroll to position [1554, 0]
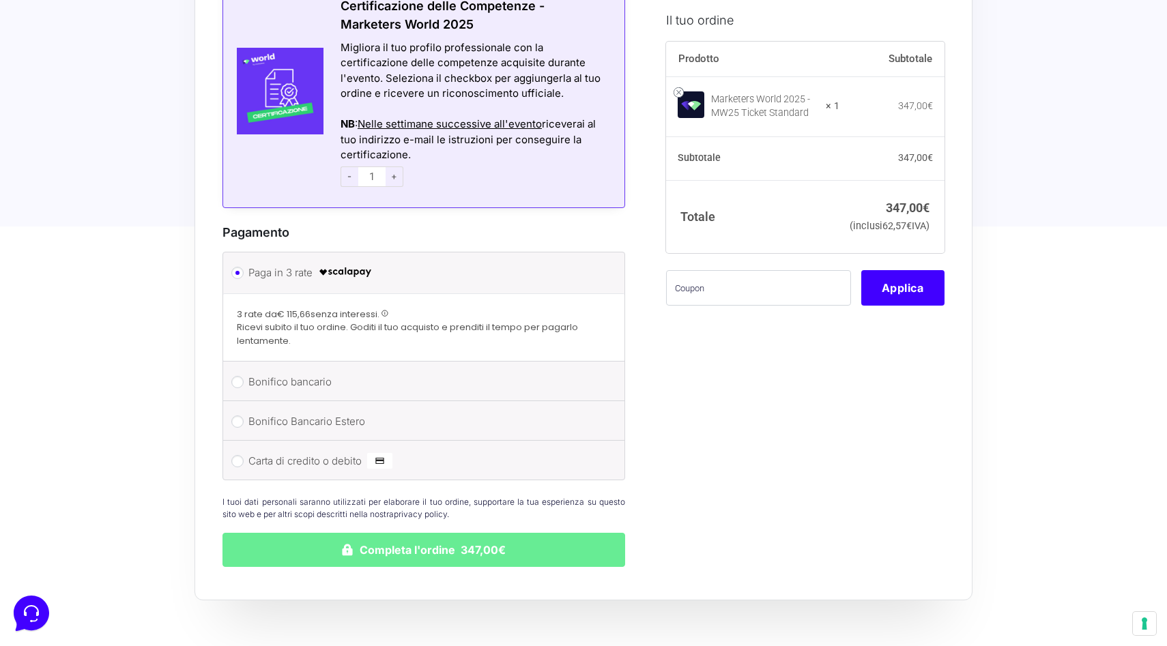
click at [329, 451] on label "Carta di credito o debito" at bounding box center [421, 461] width 346 height 20
click at [244, 455] on input "Carta di credito o debito" at bounding box center [237, 461] width 12 height 12
radio input "true"
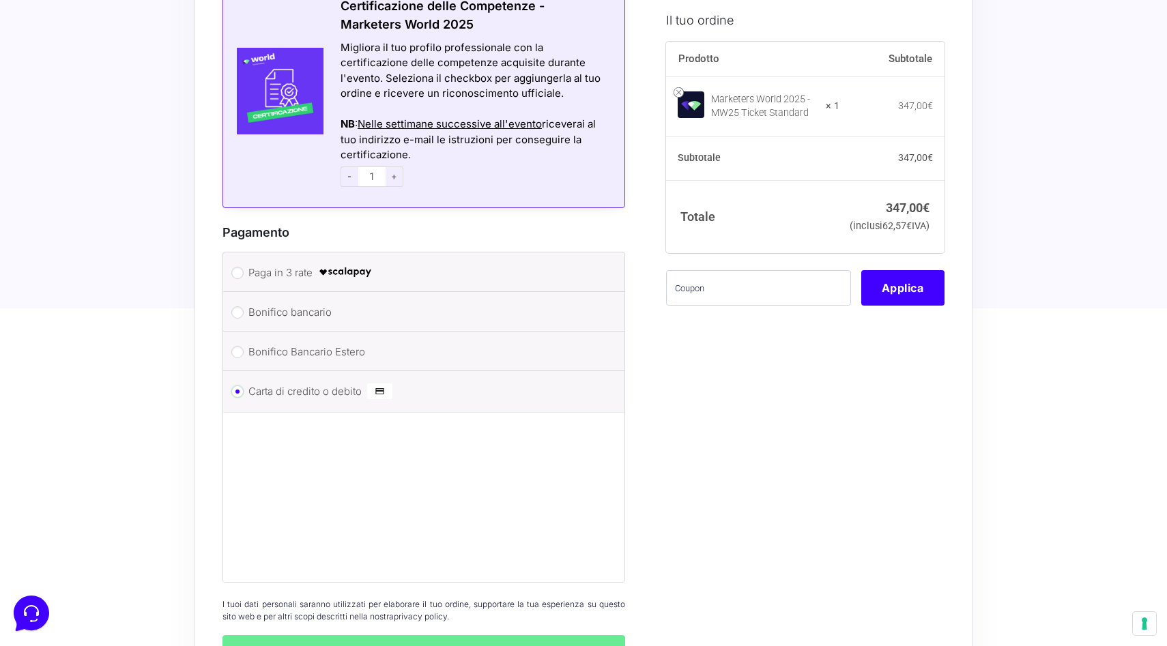
scroll to position [1621, 0]
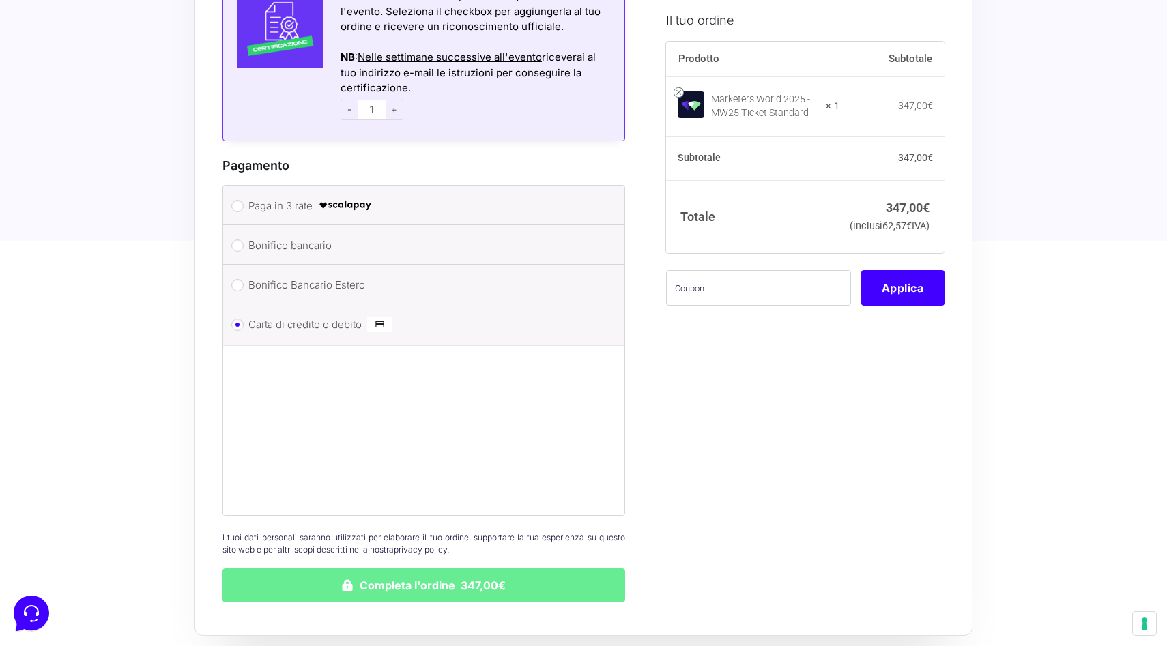
click at [700, 306] on input "text" at bounding box center [758, 287] width 185 height 35
click at [740, 306] on input "text" at bounding box center [758, 287] width 185 height 35
click at [909, 306] on button "Applica" at bounding box center [902, 287] width 83 height 35
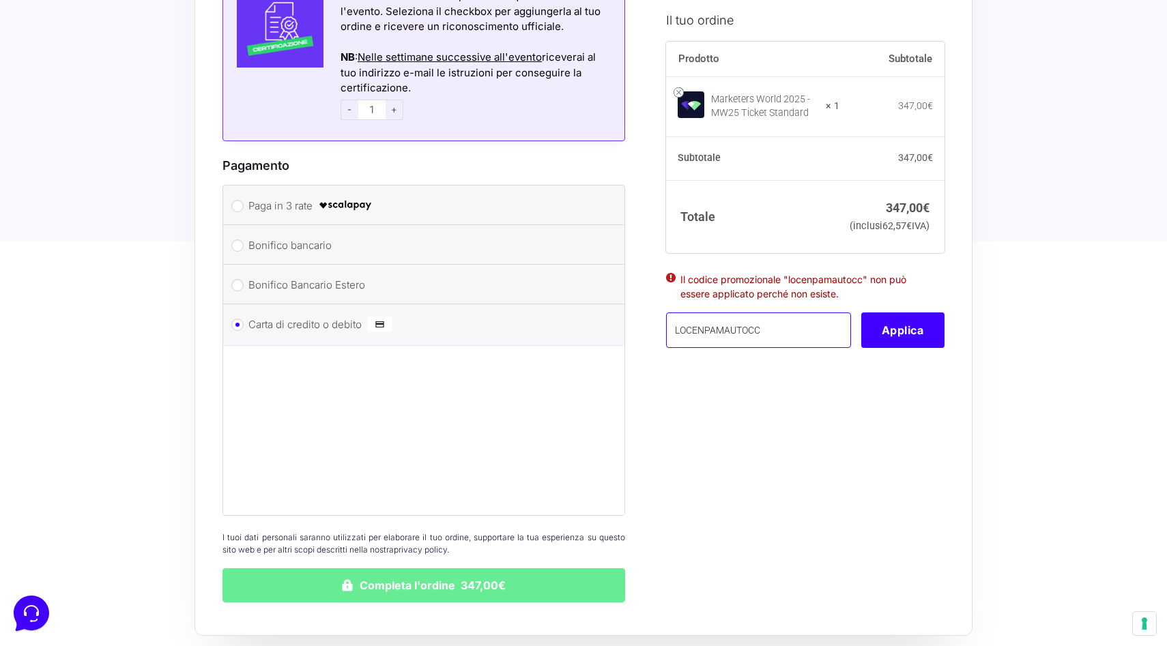
click at [747, 348] on input "LOCENPAMAUTOCC" at bounding box center [758, 329] width 185 height 35
paste input "mw24gabriele"
click at [701, 348] on input "mw24gabriele" at bounding box center [758, 329] width 185 height 35
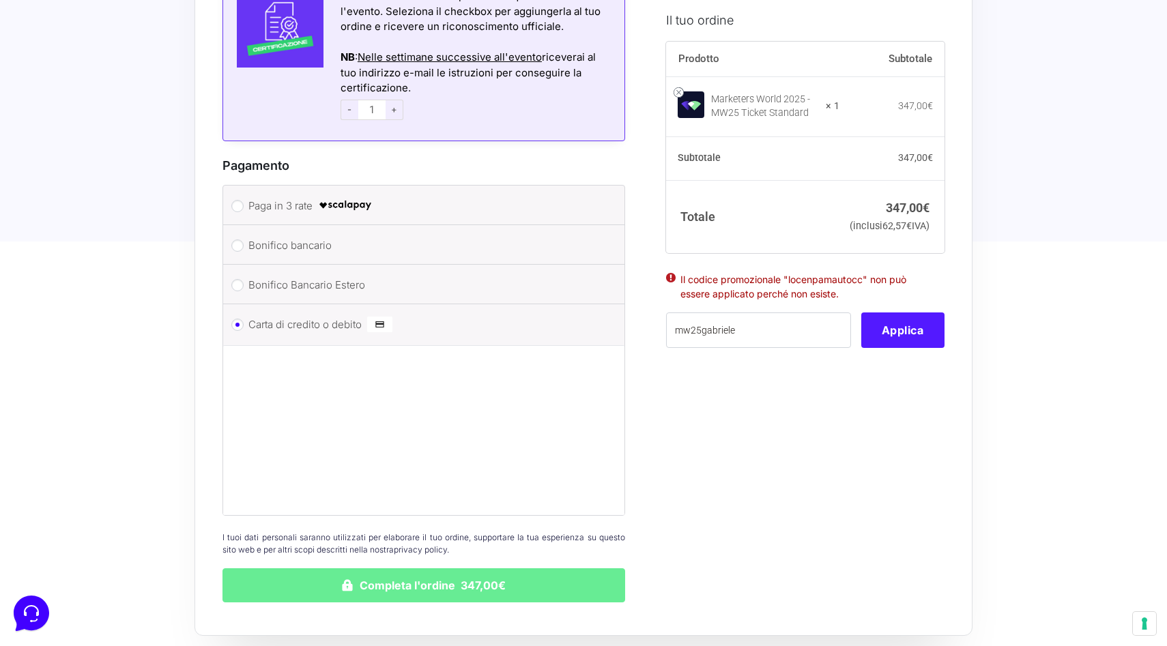
click at [885, 348] on button "Applica" at bounding box center [902, 329] width 83 height 35
click at [771, 346] on input "mw25gabriele" at bounding box center [758, 329] width 185 height 35
click at [764, 347] on input "mw25gabriele" at bounding box center [758, 329] width 185 height 35
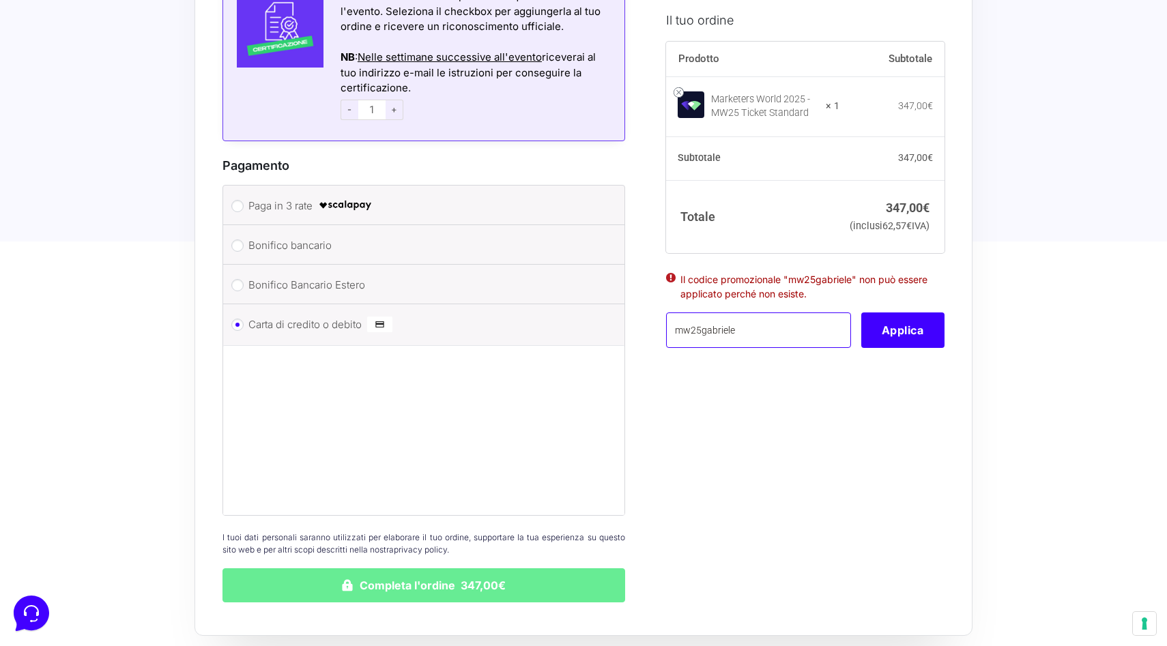
click at [739, 348] on input "mw25gabriele" at bounding box center [758, 329] width 185 height 35
drag, startPoint x: 701, startPoint y: 349, endPoint x: 754, endPoint y: 349, distance: 52.5
click at [754, 348] on input "mw25gabriele" at bounding box center [758, 329] width 185 height 35
type input "mw25dario"
click at [886, 348] on button "Applica" at bounding box center [902, 329] width 83 height 35
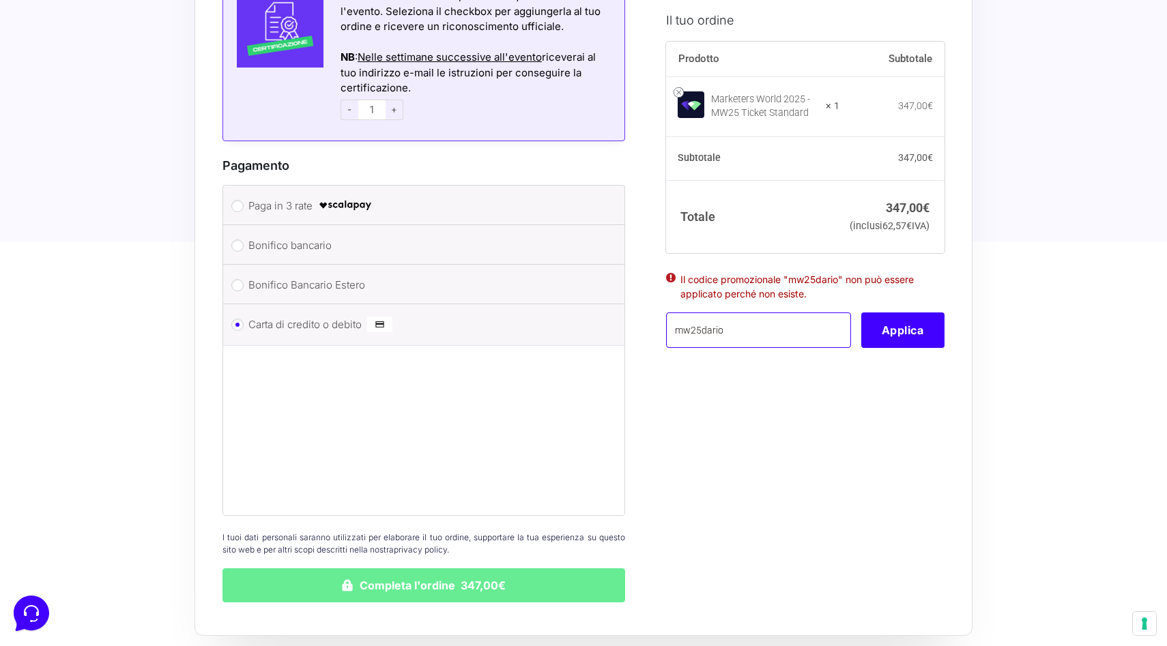
click at [795, 348] on input "mw25dario" at bounding box center [758, 329] width 185 height 35
click at [778, 348] on input "text" at bounding box center [758, 329] width 185 height 35
paste input "AMICIPOD"
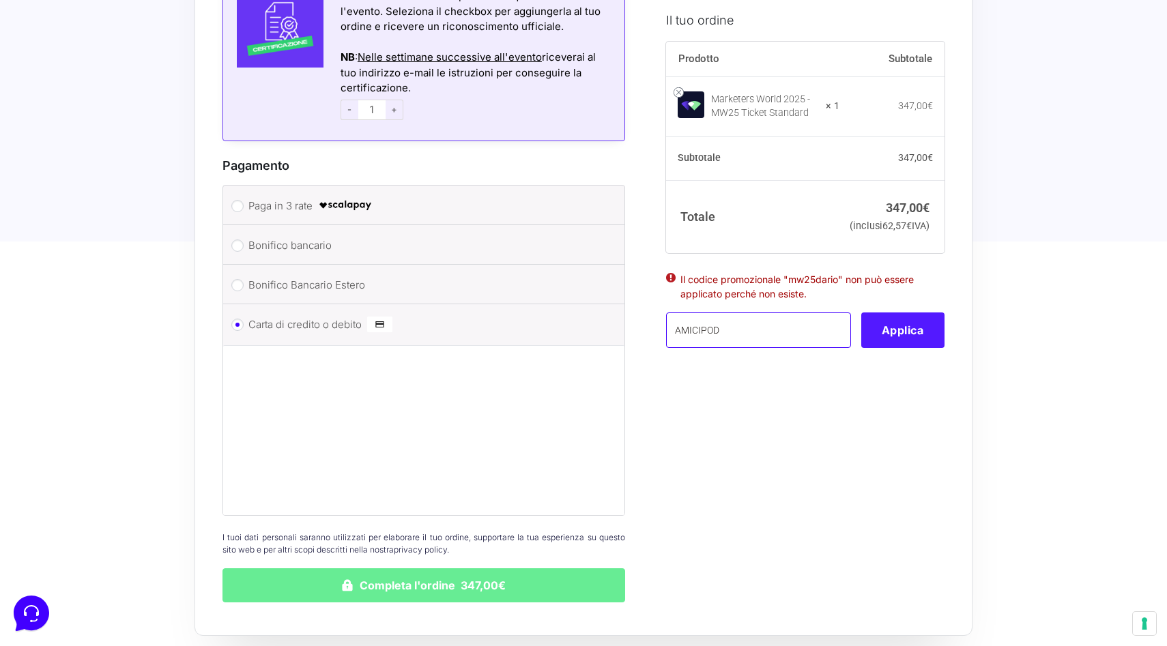
type input "AMICIPOD"
click at [901, 348] on button "Applica" at bounding box center [902, 329] width 83 height 35
click at [735, 345] on input "AMICIPOD" at bounding box center [758, 329] width 185 height 35
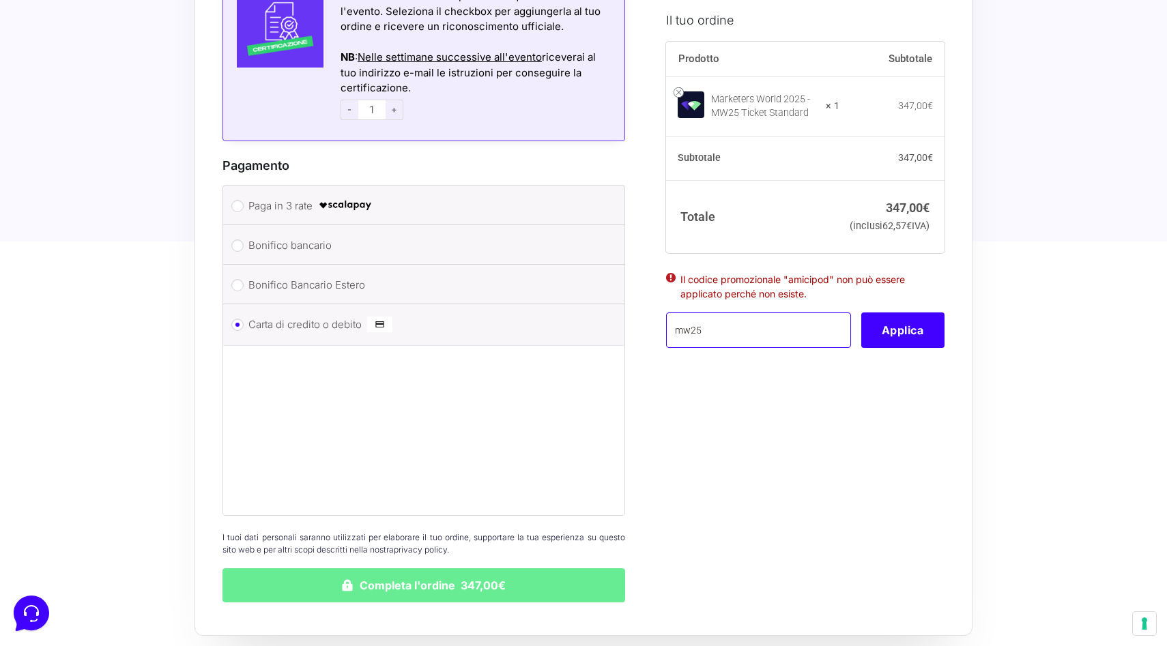
type input "mw25"
click at [222, 568] on button "Completa l'ordine 347,00€" at bounding box center [423, 585] width 403 height 34
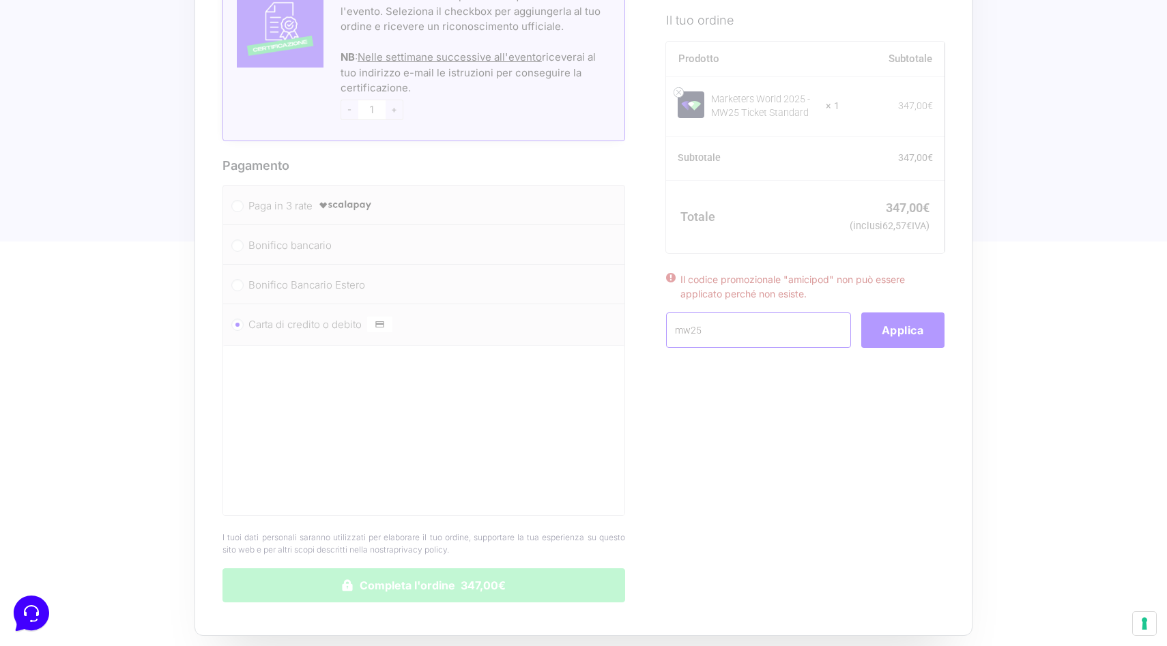
scroll to position [1636, 0]
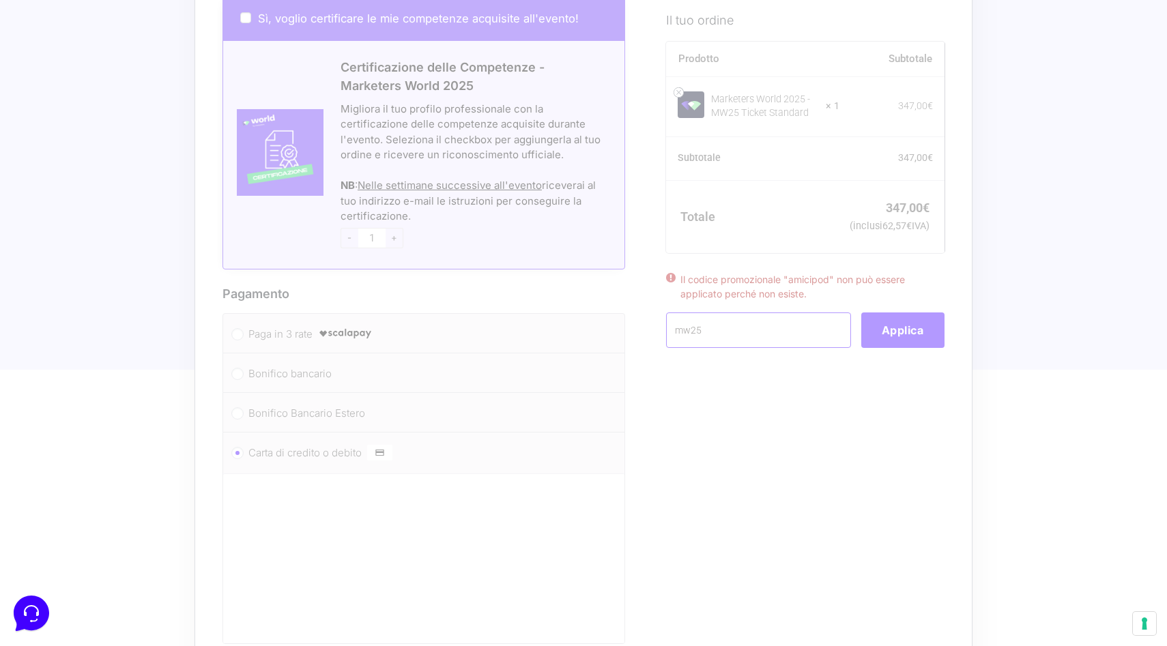
scroll to position [1755, 0]
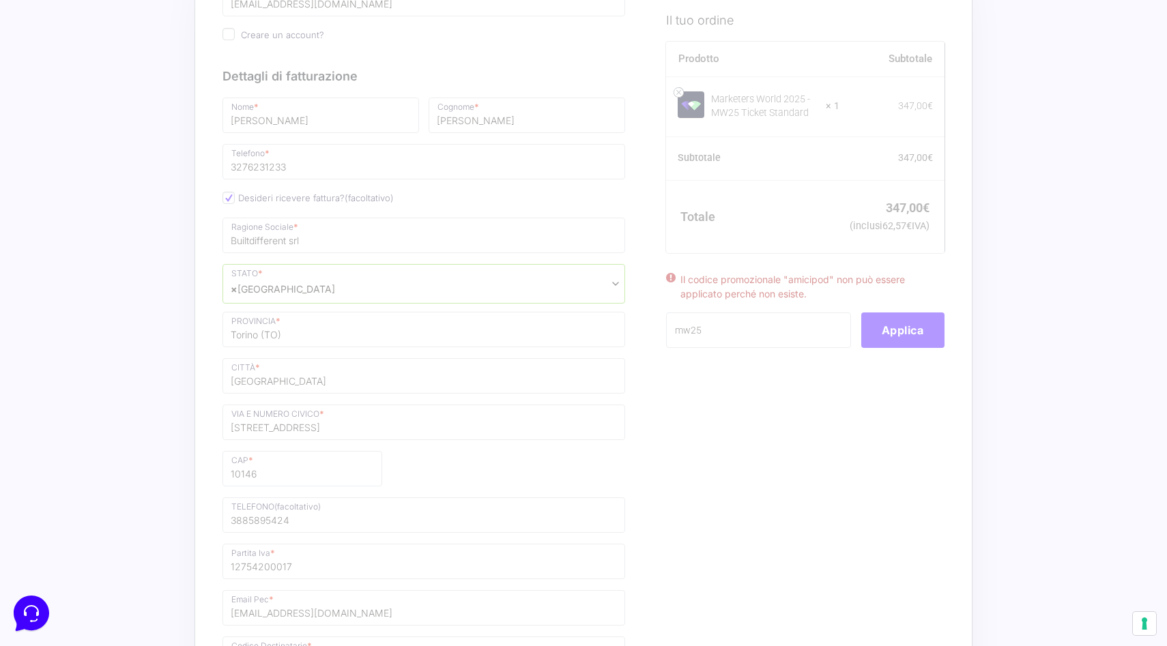
scroll to position [41, 0]
